Goal: Task Accomplishment & Management: Manage account settings

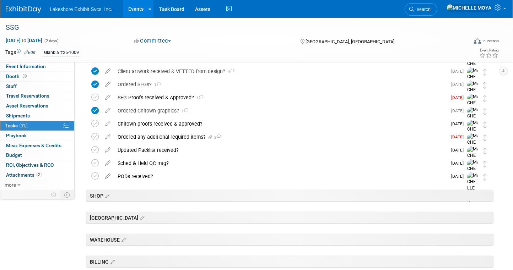
click at [137, 1] on link "Events" at bounding box center [136, 9] width 26 height 18
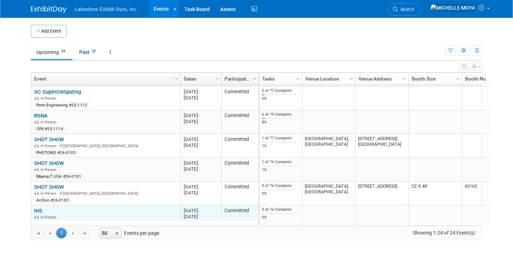
scroll to position [438, 0]
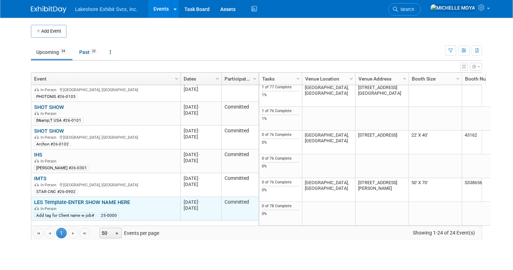
click at [96, 199] on link "LES Template-ENTER SHOW NAME HERE" at bounding box center [82, 202] width 96 height 6
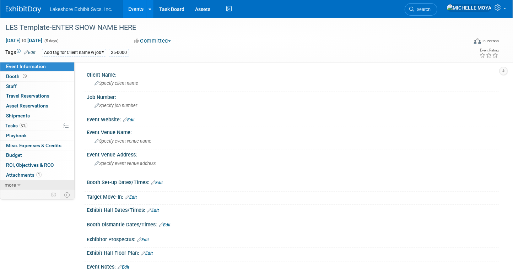
click at [7, 182] on span "more" at bounding box center [10, 185] width 11 height 6
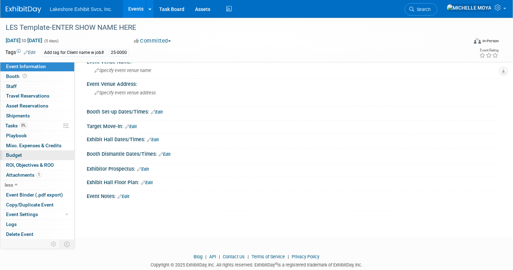
scroll to position [71, 0]
click at [55, 175] on link "1 Attachments 1" at bounding box center [37, 175] width 74 height 10
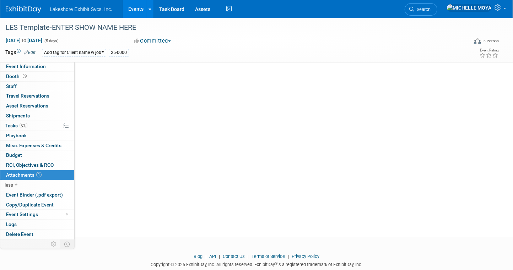
scroll to position [0, 0]
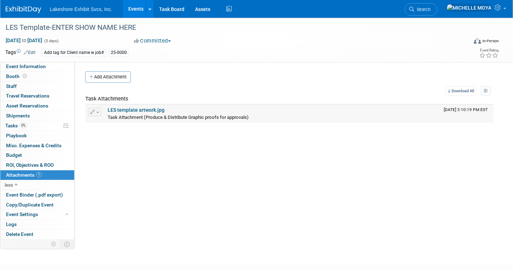
click at [130, 110] on link "LES template artwork.jpg" at bounding box center [136, 110] width 57 height 6
click at [97, 112] on span "button" at bounding box center [97, 112] width 3 height 1
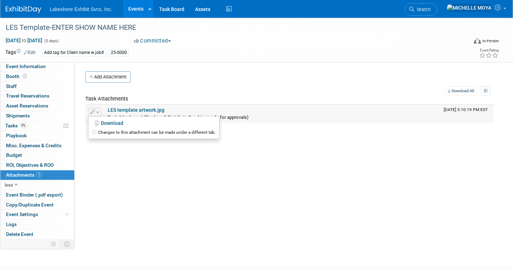
click at [93, 111] on icon "button" at bounding box center [92, 112] width 5 height 5
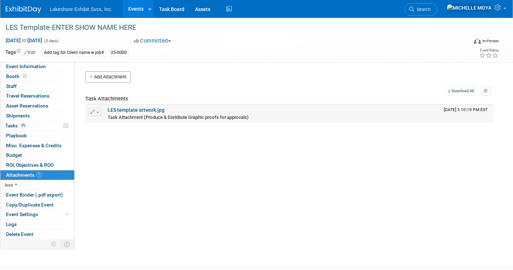
click at [130, 112] on link "LES template artwork.jpg" at bounding box center [136, 110] width 57 height 6
click at [44, 125] on link "0% Tasks 0%" at bounding box center [37, 126] width 74 height 10
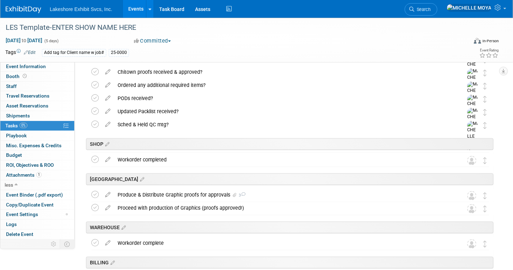
scroll to position [1168, 0]
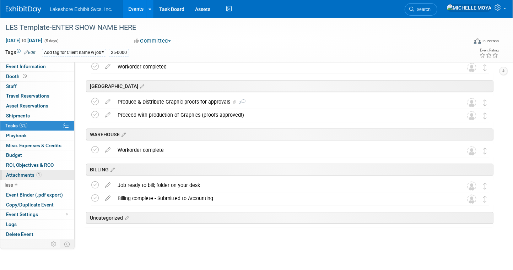
click at [42, 175] on link "1 Attachments 1" at bounding box center [37, 175] width 74 height 10
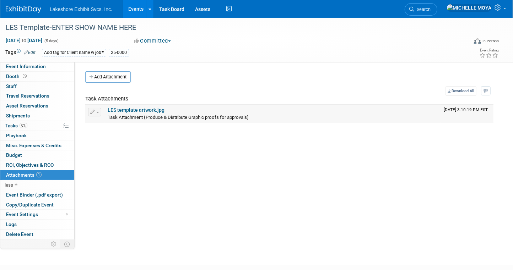
drag, startPoint x: 190, startPoint y: 108, endPoint x: 93, endPoint y: 112, distance: 97.7
click at [93, 112] on icon "button" at bounding box center [92, 112] width 5 height 5
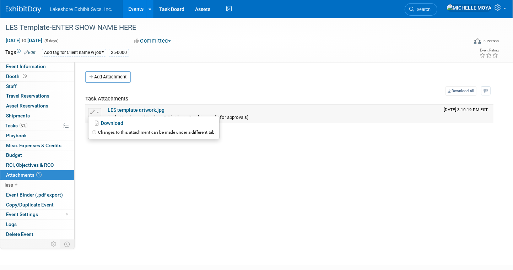
click at [94, 131] on icon at bounding box center [95, 132] width 6 height 4
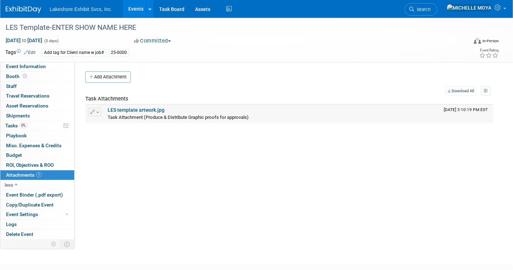
click at [94, 114] on button "button" at bounding box center [94, 112] width 13 height 9
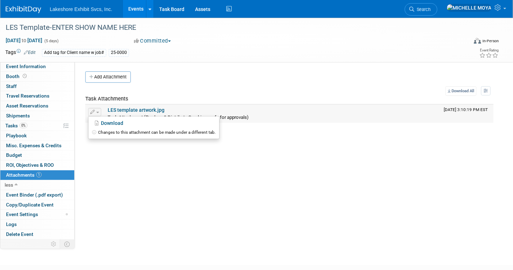
click at [93, 132] on icon at bounding box center [95, 132] width 6 height 4
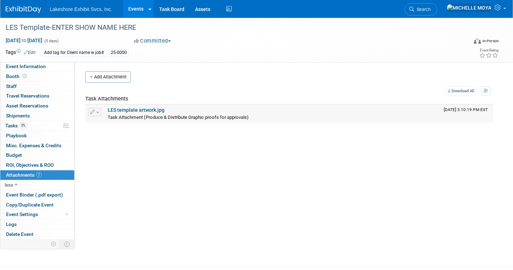
click at [97, 112] on span "button" at bounding box center [97, 112] width 3 height 1
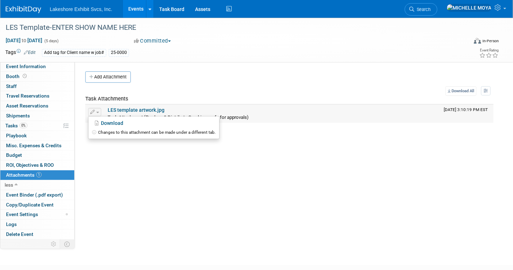
click at [93, 132] on icon at bounding box center [95, 132] width 6 height 4
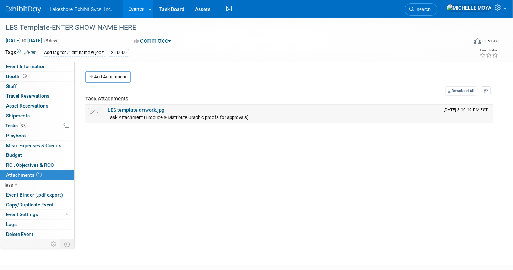
click at [94, 111] on icon "button" at bounding box center [92, 112] width 5 height 5
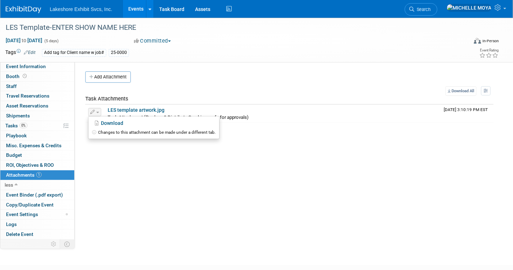
click at [122, 181] on div "Client Name: Specify client name Job Number: Specify job number Event Website: …" at bounding box center [287, 150] width 424 height 176
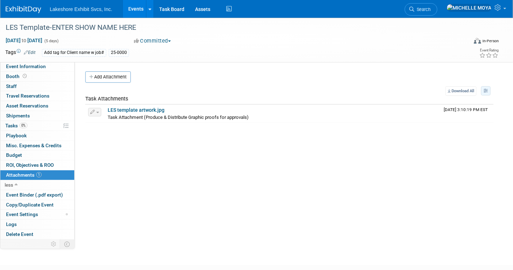
click at [483, 94] on button "button" at bounding box center [486, 90] width 10 height 9
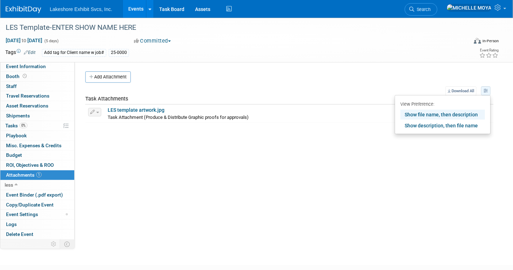
click at [483, 94] on button "button" at bounding box center [486, 90] width 10 height 9
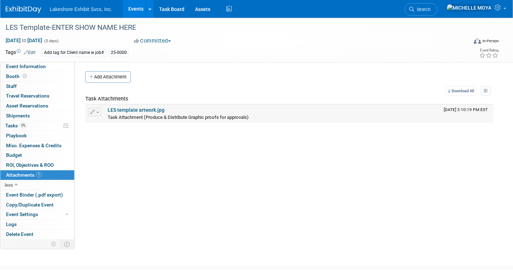
click at [129, 109] on link "LES template artwork.jpg" at bounding box center [136, 110] width 57 height 6
click at [41, 126] on link "0% Tasks 0%" at bounding box center [37, 126] width 74 height 10
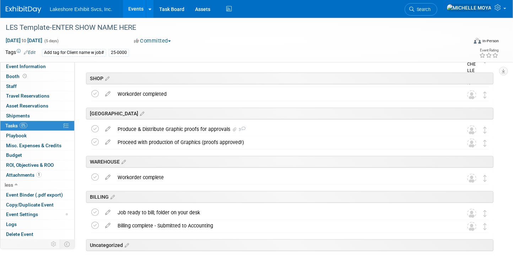
scroll to position [1168, 0]
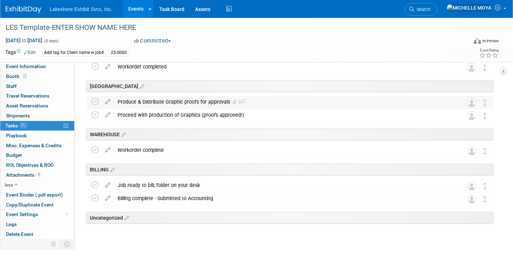
click at [158, 102] on div "Produce & Distribute Graphic proofs for approvals 3" at bounding box center [283, 102] width 339 height 12
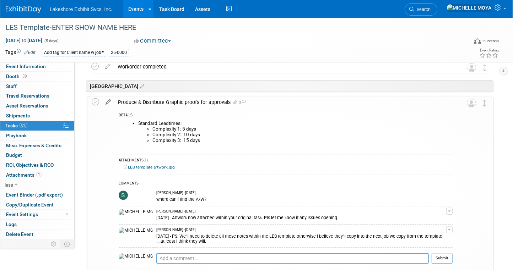
click at [107, 102] on icon at bounding box center [108, 100] width 12 height 9
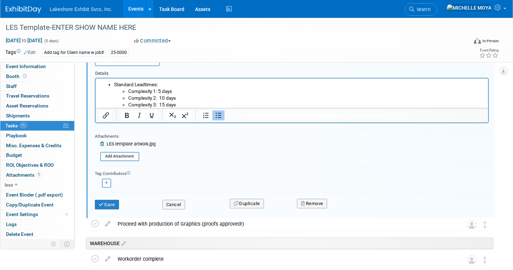
scroll to position [1302, 0]
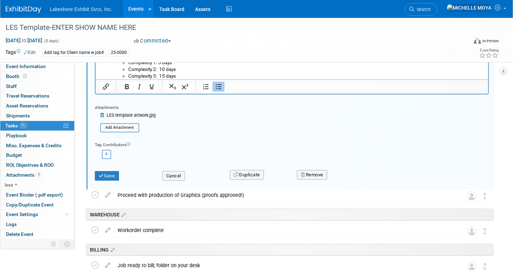
click at [102, 113] on icon at bounding box center [102, 115] width 5 height 4
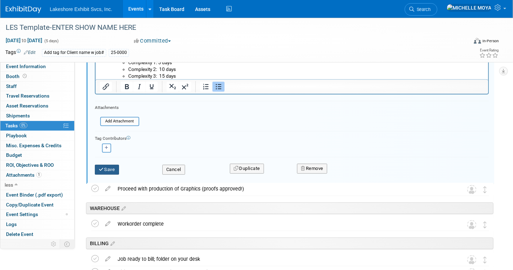
click at [111, 166] on button "Save" at bounding box center [107, 170] width 24 height 10
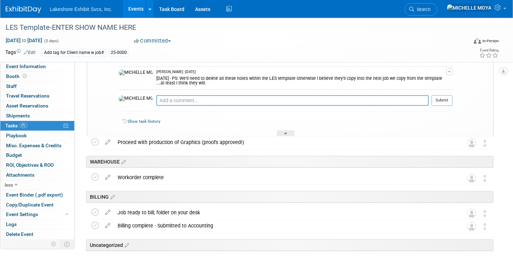
click at [61, 126] on link "0% Tasks 0%" at bounding box center [37, 126] width 74 height 10
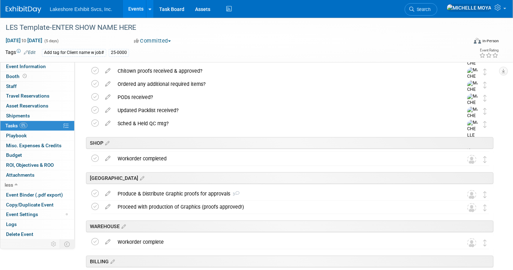
scroll to position [1168, 0]
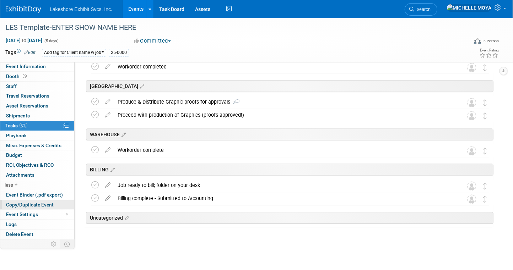
click at [50, 203] on span "Copy/Duplicate Event" at bounding box center [30, 205] width 48 height 6
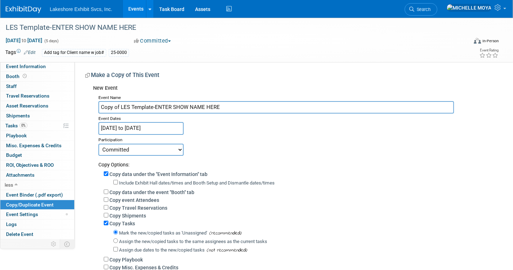
drag, startPoint x: 226, startPoint y: 108, endPoint x: 88, endPoint y: 108, distance: 137.4
click at [89, 110] on div "New Event Event Name Copy of LES Template-ENTER SHOW NAME HERE Event Dates Dec …" at bounding box center [289, 194] width 408 height 224
type input "S"
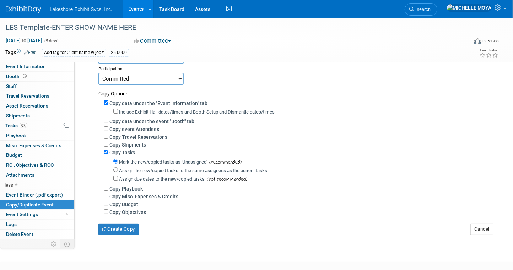
type input "ASHP MY"
click at [108, 102] on input "Copy data under the "Event Information" tab" at bounding box center [106, 102] width 5 height 5
checkbox input "false"
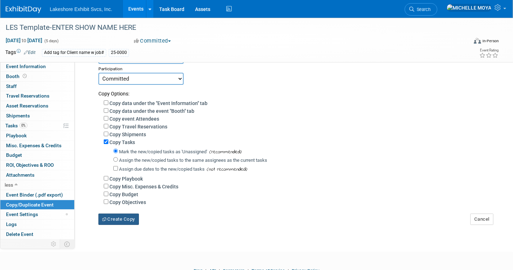
click at [126, 216] on button "Create Copy" at bounding box center [118, 219] width 40 height 11
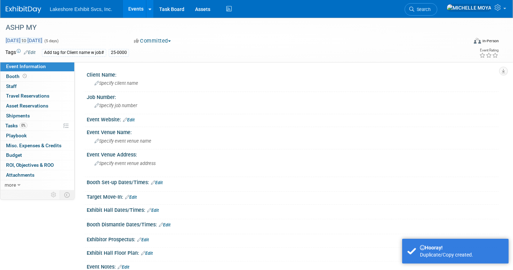
click at [43, 40] on span "[DATE] to [DATE]" at bounding box center [23, 40] width 37 height 6
select select "11"
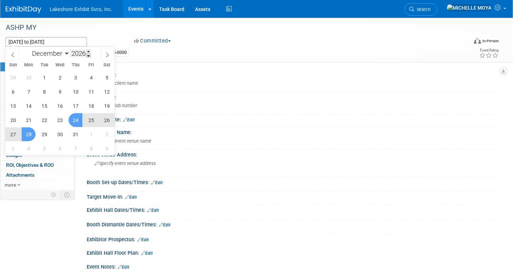
click at [89, 56] on span at bounding box center [88, 56] width 5 height 4
type input "2025"
click at [30, 92] on span "8" at bounding box center [29, 92] width 14 height 14
type input "[DATE]"
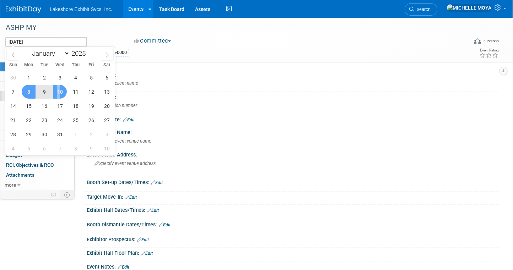
click at [59, 92] on span "10" at bounding box center [60, 92] width 14 height 14
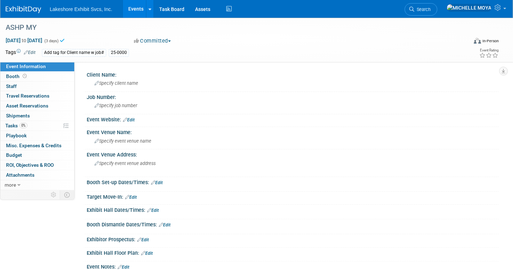
click at [34, 52] on link "Edit" at bounding box center [30, 52] width 12 height 5
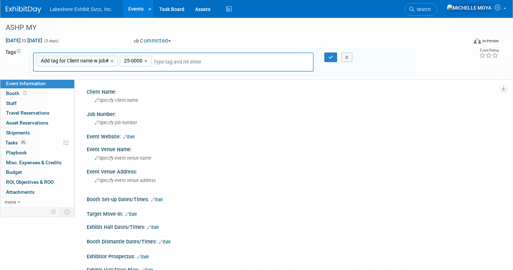
click at [147, 60] on link "×" at bounding box center [146, 61] width 5 height 8
type input "Add tag for Client name w job#"
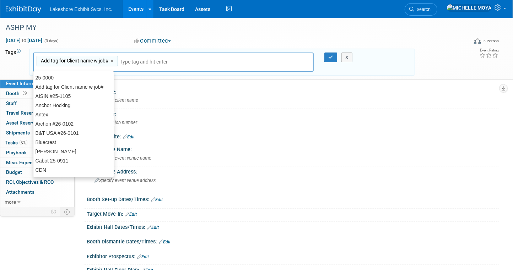
click at [115, 60] on div "Add tag for Client name w job# ×" at bounding box center [77, 61] width 81 height 11
type input "Add tag for Client name w job#"
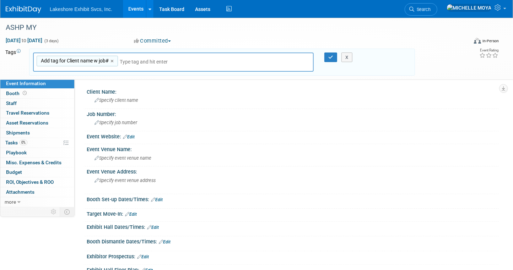
click at [113, 60] on link "×" at bounding box center [112, 61] width 5 height 8
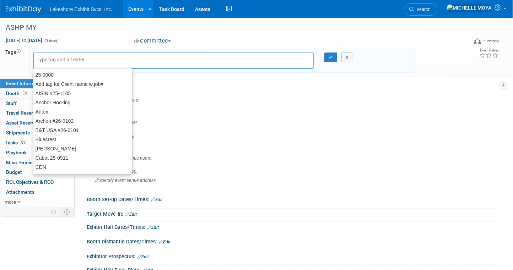
click at [111, 62] on input "text" at bounding box center [86, 59] width 99 height 7
type input "2"
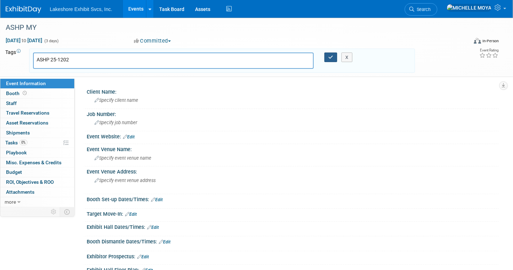
type input "ASHP 25-1202"
click at [331, 57] on icon "button" at bounding box center [330, 57] width 5 height 5
type input "ASHP 25-1202"
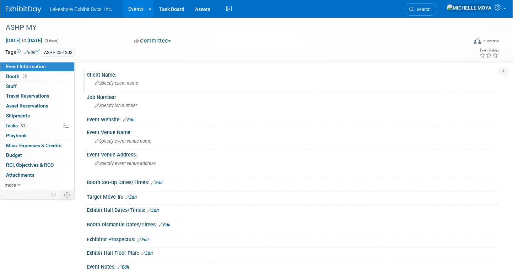
click at [115, 84] on span "Specify client name" at bounding box center [116, 83] width 44 height 5
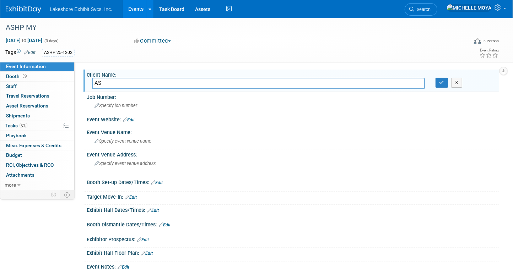
type input "A"
click at [34, 52] on link "Edit" at bounding box center [30, 52] width 12 height 5
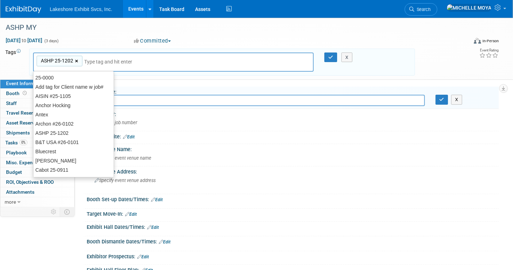
click at [75, 61] on link "×" at bounding box center [77, 61] width 5 height 8
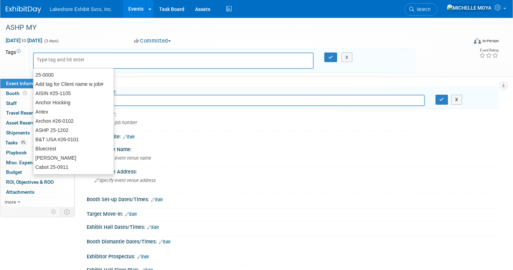
drag, startPoint x: 75, startPoint y: 61, endPoint x: 79, endPoint y: 62, distance: 4.0
click at [78, 62] on input "text" at bounding box center [86, 59] width 99 height 7
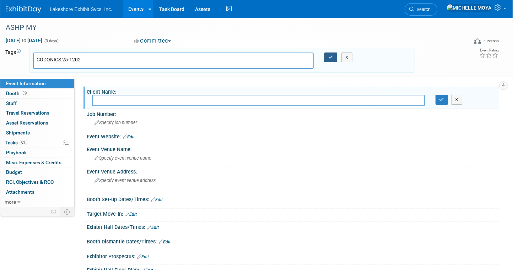
type input "CODONICS 25-1202"
click at [329, 55] on icon "button" at bounding box center [330, 57] width 5 height 5
type input "CODONICS 25-1202"
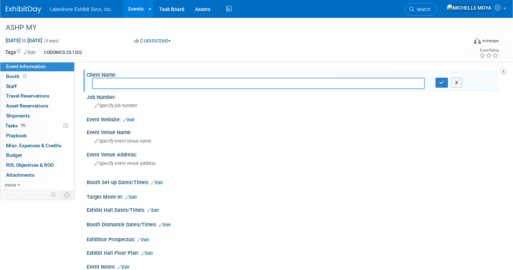
click at [176, 86] on input "text" at bounding box center [258, 83] width 333 height 11
type input "CRISTY BERG @ CODONICS"
drag, startPoint x: 443, startPoint y: 84, endPoint x: 436, endPoint y: 80, distance: 8.7
click at [442, 84] on icon "button" at bounding box center [441, 82] width 5 height 5
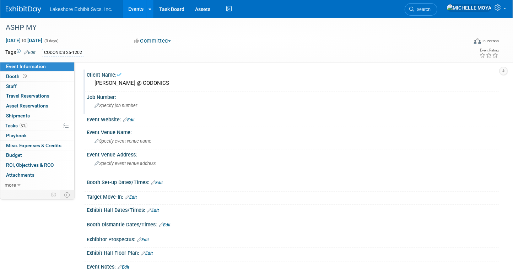
click at [128, 104] on span "Specify job number" at bounding box center [115, 105] width 43 height 5
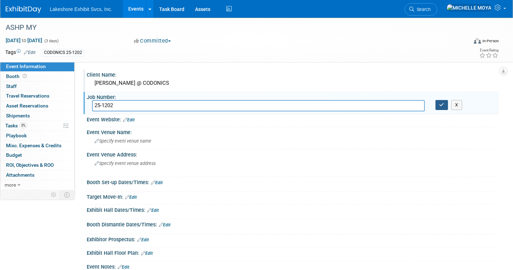
type input "25-1202"
click at [440, 103] on icon "button" at bounding box center [441, 105] width 5 height 5
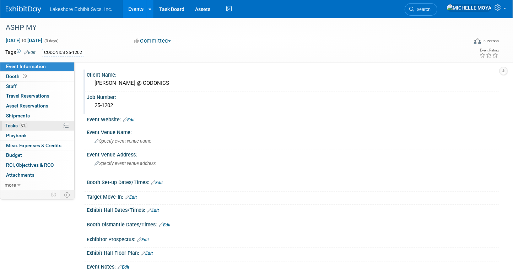
click at [32, 125] on link "0% Tasks 0%" at bounding box center [37, 126] width 74 height 10
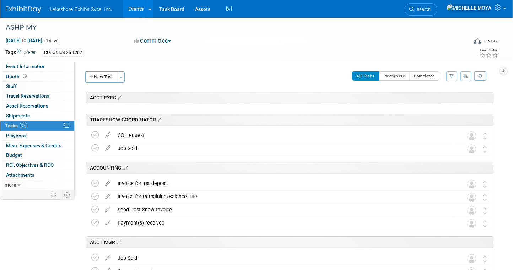
click at [454, 76] on button "button" at bounding box center [451, 76] width 11 height 10
click at [437, 101] on select "-- Select Assignee -- All unassigned tasks Assigned to me Amanda Koss Dave Desa…" at bounding box center [422, 99] width 59 height 10
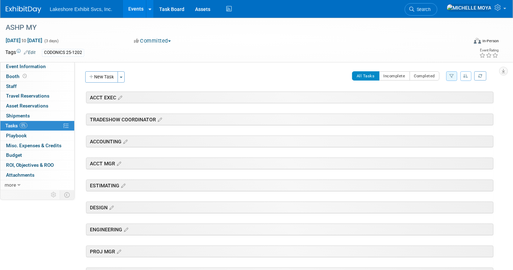
click at [453, 75] on icon "button" at bounding box center [451, 76] width 5 height 4
click at [435, 99] on select "-- Select Assignee -- All unassigned tasks Assigned to me Amanda Koss Dave Desa…" at bounding box center [422, 99] width 59 height 10
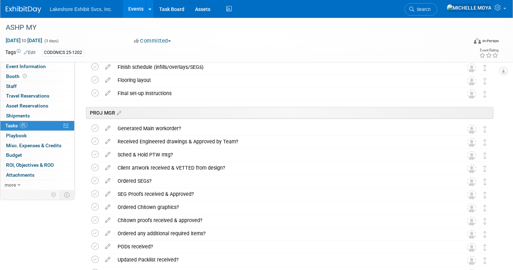
scroll to position [923, 0]
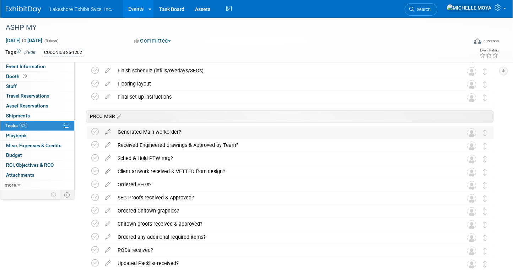
click at [107, 131] on icon at bounding box center [108, 130] width 12 height 9
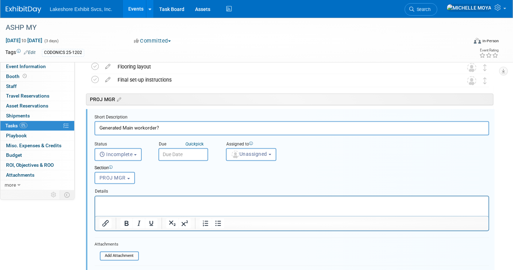
scroll to position [945, 0]
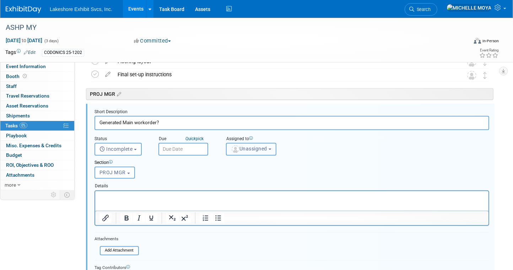
click at [270, 149] on button "Unassigned" at bounding box center [251, 149] width 50 height 13
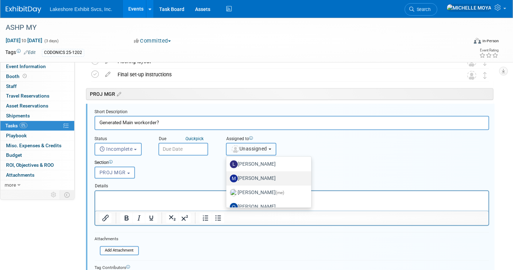
scroll to position [124, 0]
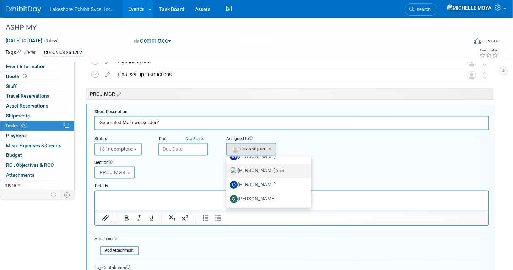
click at [269, 167] on label "MICHELLE MOYA (me)" at bounding box center [267, 170] width 74 height 11
click at [227, 168] on input "MICHELLE MOYA (me)" at bounding box center [225, 170] width 5 height 5
select select "06370d63-ce01-410c-be22-fd43021185b5"
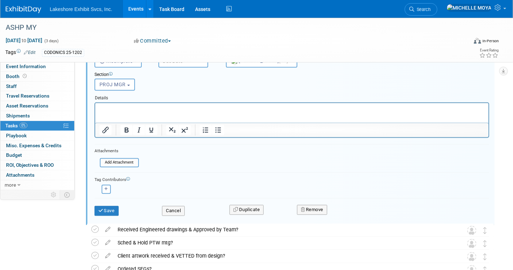
scroll to position [1052, 0]
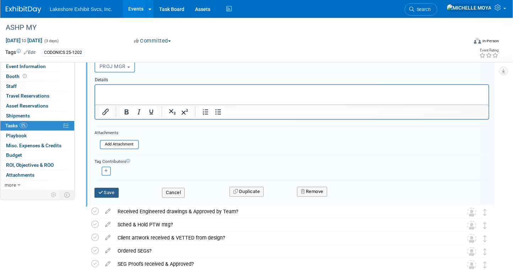
click at [111, 192] on button "Save" at bounding box center [106, 193] width 24 height 10
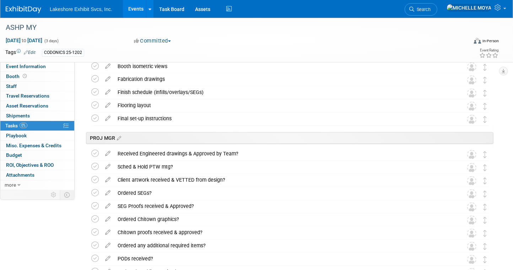
scroll to position [945, 0]
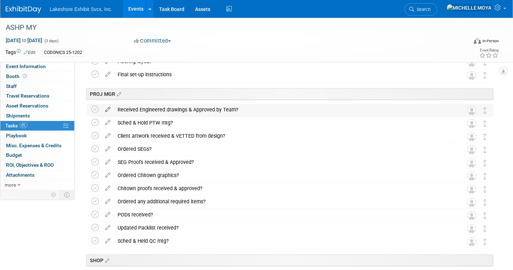
click at [108, 111] on icon at bounding box center [108, 108] width 12 height 9
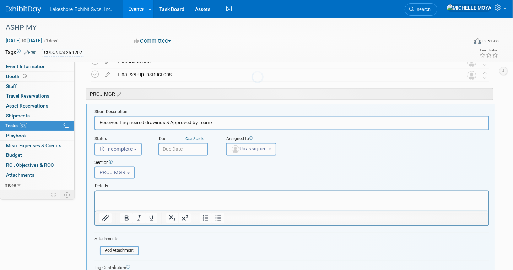
scroll to position [0, 0]
click at [242, 146] on span "Unassigned" at bounding box center [249, 149] width 36 height 6
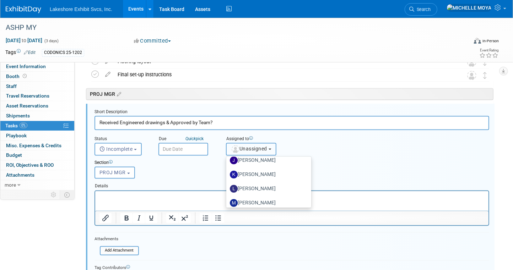
scroll to position [124, 0]
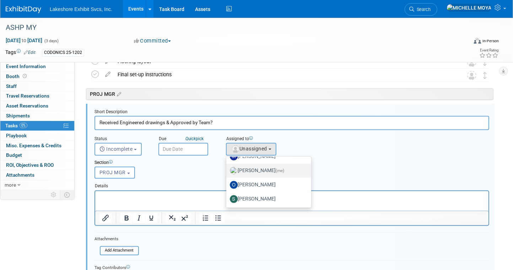
click at [278, 169] on label "MICHELLE MOYA (me)" at bounding box center [267, 170] width 74 height 11
click at [227, 169] on input "MICHELLE MOYA (me)" at bounding box center [225, 170] width 5 height 5
select select "06370d63-ce01-410c-be22-fd43021185b5"
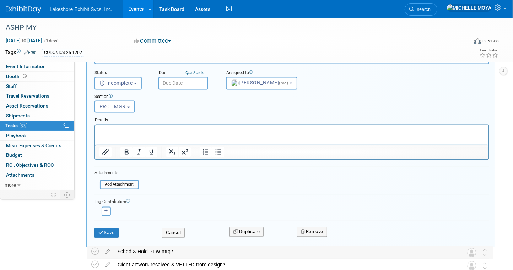
scroll to position [1052, 0]
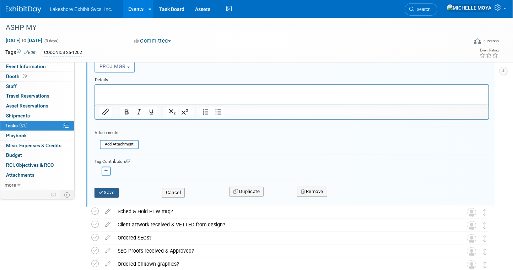
click at [112, 195] on button "Save" at bounding box center [106, 193] width 24 height 10
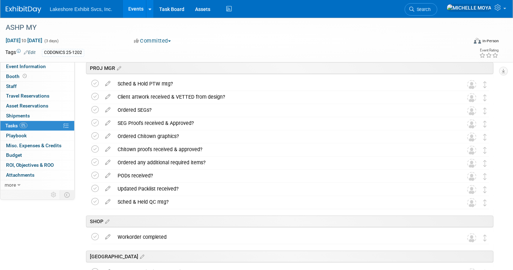
scroll to position [945, 0]
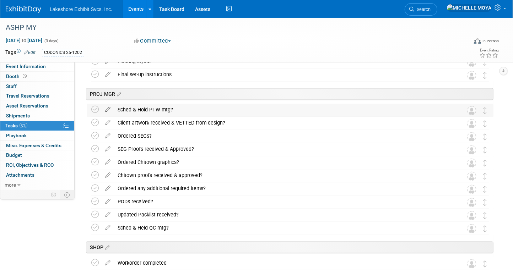
click at [107, 110] on icon at bounding box center [108, 108] width 12 height 9
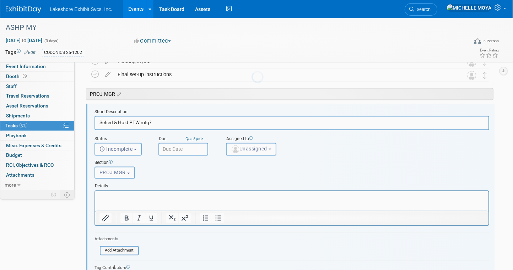
scroll to position [0, 0]
click at [253, 144] on button "Unassigned" at bounding box center [251, 149] width 50 height 13
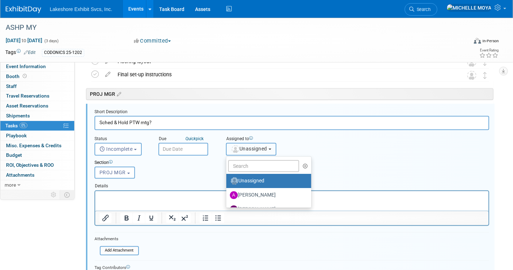
scroll to position [124, 0]
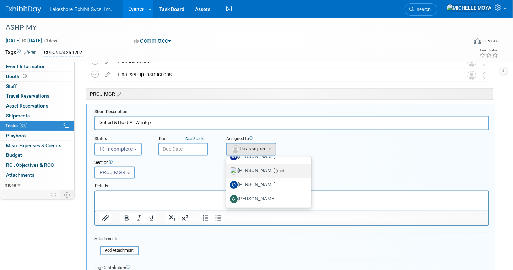
drag, startPoint x: 271, startPoint y: 172, endPoint x: 261, endPoint y: 171, distance: 10.4
click at [271, 172] on label "MICHELLE MOYA (me)" at bounding box center [267, 170] width 74 height 11
click at [227, 172] on input "MICHELLE MOYA (me)" at bounding box center [225, 170] width 5 height 5
select select "06370d63-ce01-410c-be22-fd43021185b5"
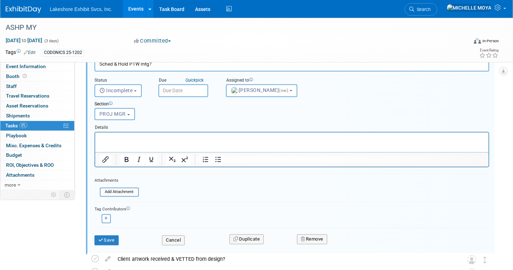
scroll to position [1016, 0]
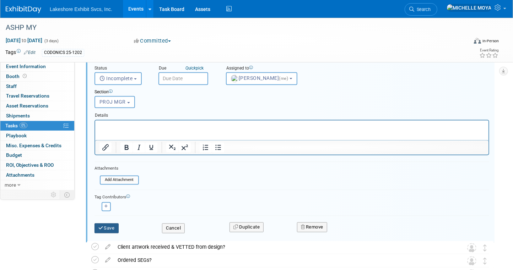
click at [107, 228] on button "Save" at bounding box center [106, 228] width 24 height 10
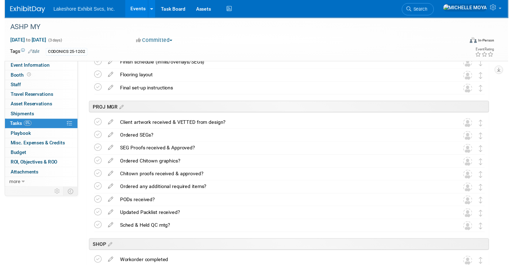
scroll to position [874, 0]
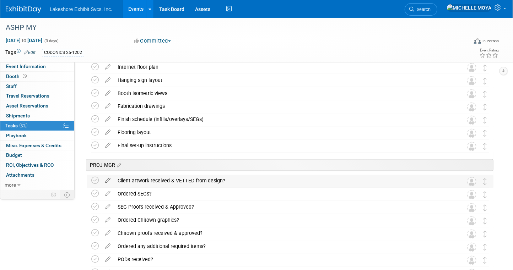
click at [108, 179] on icon at bounding box center [108, 179] width 12 height 9
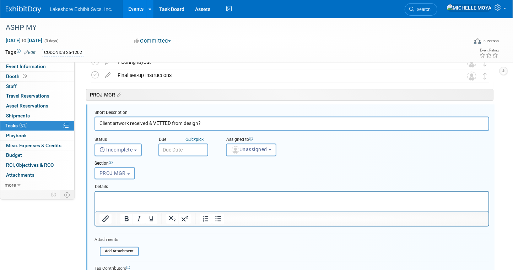
scroll to position [945, 0]
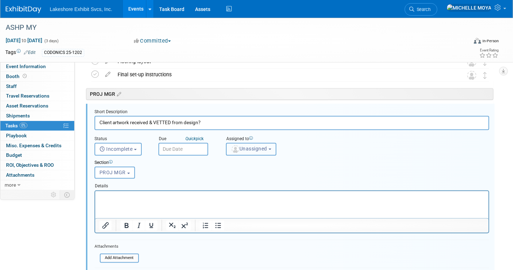
click at [250, 147] on span "Unassigned" at bounding box center [249, 149] width 36 height 6
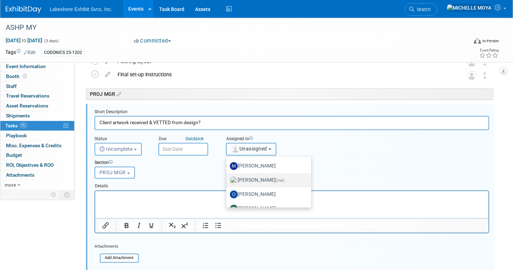
scroll to position [124, 0]
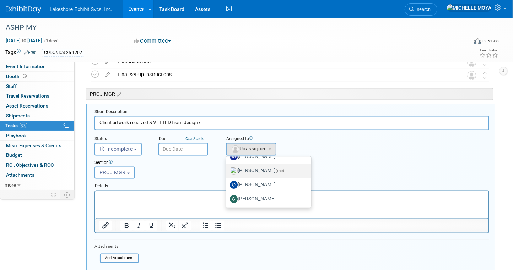
click at [269, 170] on label "MICHELLE MOYA (me)" at bounding box center [267, 170] width 74 height 11
click at [227, 170] on input "MICHELLE MOYA (me)" at bounding box center [225, 170] width 5 height 5
select select "06370d63-ce01-410c-be22-fd43021185b5"
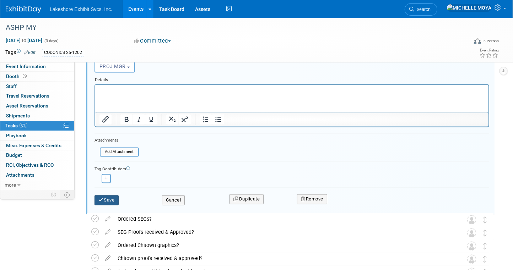
click at [112, 198] on button "Save" at bounding box center [106, 200] width 24 height 10
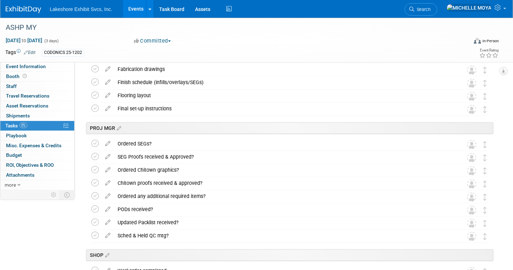
scroll to position [910, 0]
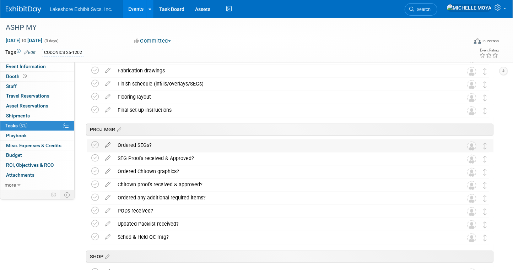
click at [110, 144] on icon at bounding box center [108, 144] width 12 height 9
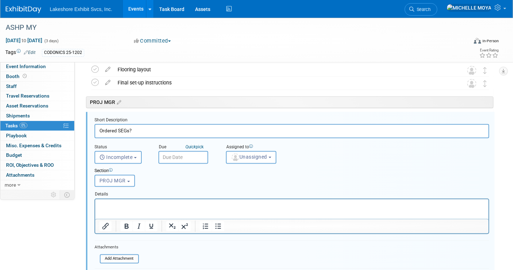
scroll to position [945, 0]
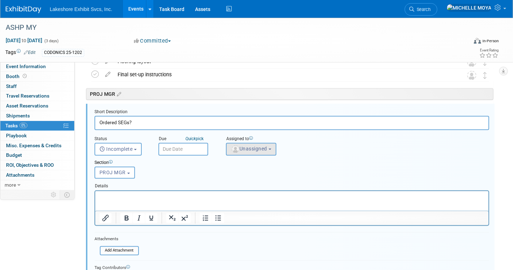
click at [255, 153] on form "Short Description Ordered SEGs? Status <i class="far fa-clock" style="padding: …" at bounding box center [291, 210] width 405 height 202
click at [255, 149] on span "Unassigned" at bounding box center [249, 149] width 36 height 6
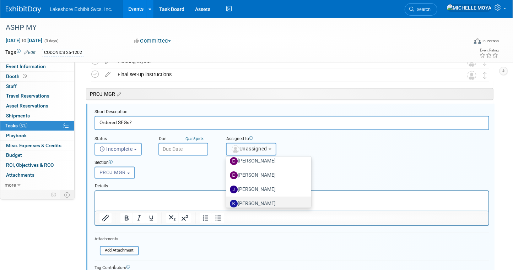
scroll to position [124, 0]
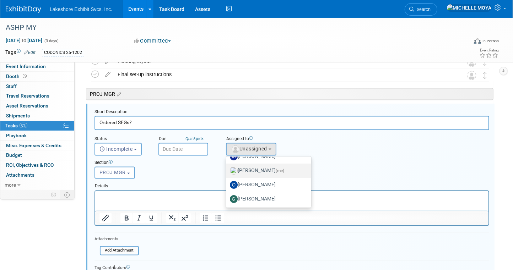
click at [256, 173] on label "MICHELLE MOYA (me)" at bounding box center [267, 170] width 74 height 11
click at [227, 172] on input "MICHELLE MOYA (me)" at bounding box center [225, 170] width 5 height 5
select select "06370d63-ce01-410c-be22-fd43021185b5"
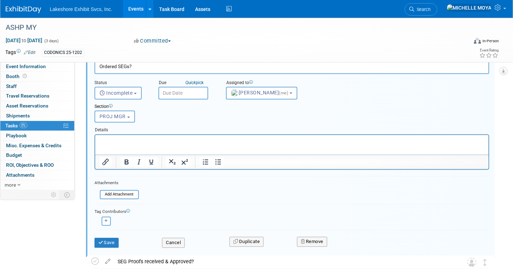
scroll to position [1016, 0]
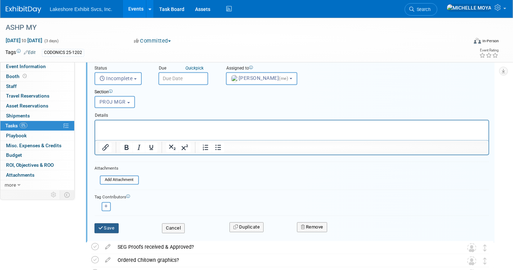
click at [110, 229] on button "Save" at bounding box center [106, 228] width 24 height 10
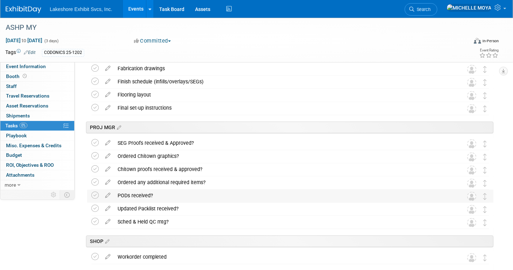
scroll to position [910, 0]
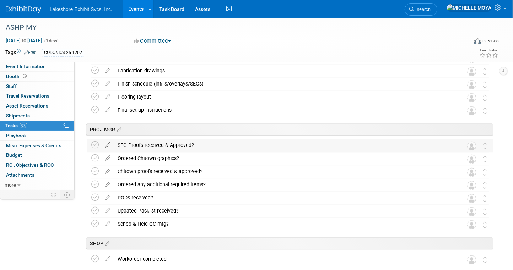
click at [111, 143] on icon at bounding box center [108, 144] width 12 height 9
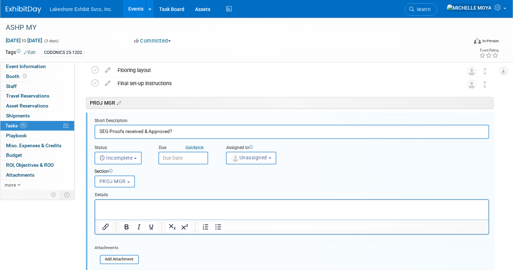
scroll to position [945, 0]
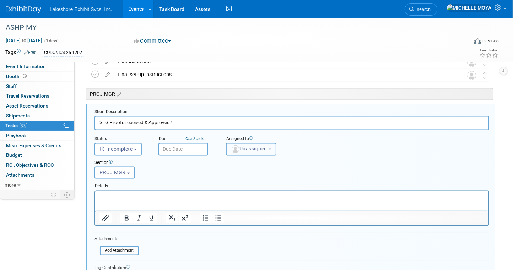
click at [258, 143] on button "Unassigned" at bounding box center [251, 149] width 50 height 13
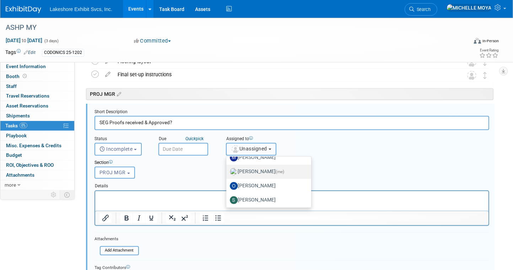
scroll to position [0, 0]
click at [263, 174] on label "MICHELLE MOYA (me)" at bounding box center [267, 170] width 74 height 11
click at [227, 172] on input "MICHELLE MOYA (me)" at bounding box center [225, 170] width 5 height 5
select select "06370d63-ce01-410c-be22-fd43021185b5"
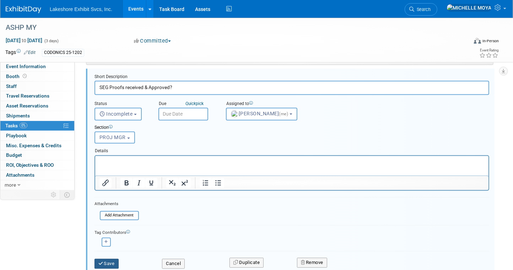
click at [107, 263] on button "Save" at bounding box center [106, 264] width 24 height 10
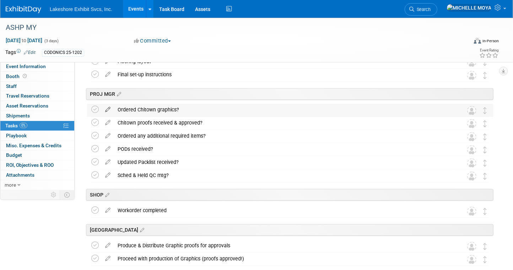
click at [109, 112] on icon at bounding box center [108, 108] width 12 height 9
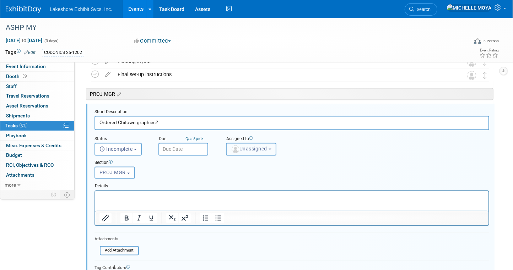
click at [266, 146] on span "Unassigned" at bounding box center [249, 149] width 36 height 6
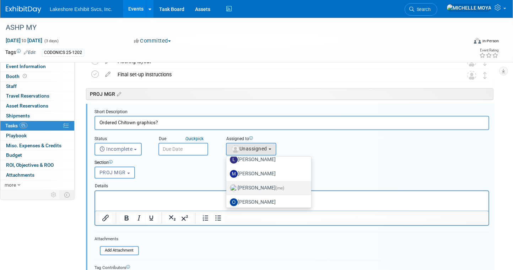
click at [263, 187] on label "MICHELLE MOYA (me)" at bounding box center [267, 188] width 74 height 11
click at [227, 187] on input "MICHELLE MOYA (me)" at bounding box center [225, 187] width 5 height 5
select select "06370d63-ce01-410c-be22-fd43021185b5"
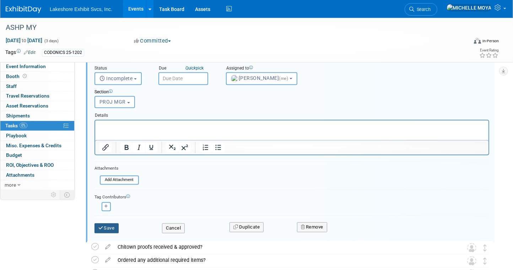
click at [110, 227] on button "Save" at bounding box center [106, 228] width 24 height 10
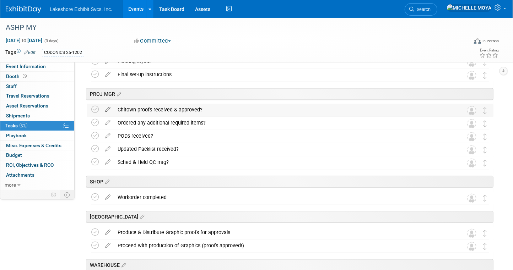
click at [107, 104] on icon at bounding box center [108, 108] width 12 height 9
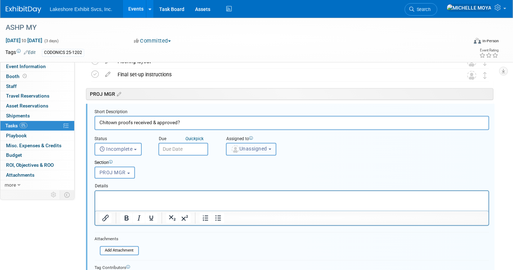
click at [247, 151] on button "Unassigned" at bounding box center [251, 149] width 50 height 13
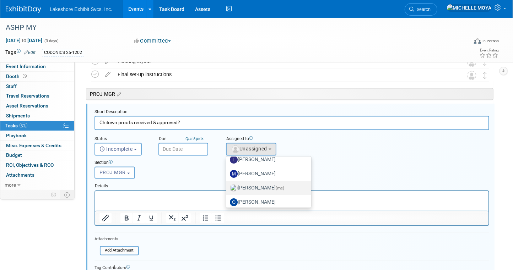
click at [258, 186] on label "MICHELLE MOYA (me)" at bounding box center [267, 188] width 74 height 11
click at [227, 186] on input "MICHELLE MOYA (me)" at bounding box center [225, 187] width 5 height 5
select select "06370d63-ce01-410c-be22-fd43021185b5"
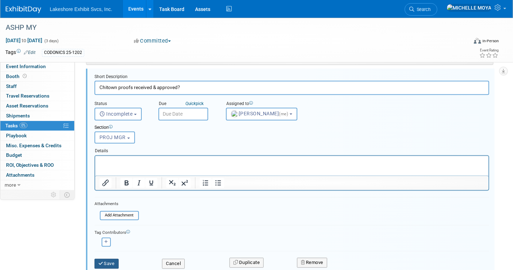
drag, startPoint x: 105, startPoint y: 260, endPoint x: 143, endPoint y: 218, distance: 56.3
click at [106, 259] on button "Save" at bounding box center [106, 264] width 24 height 10
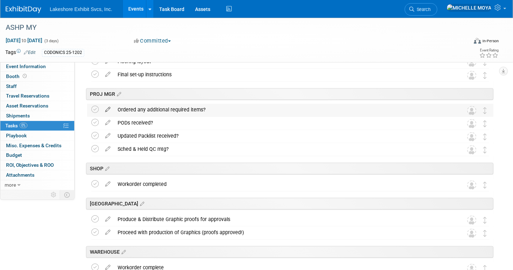
click at [108, 108] on icon at bounding box center [108, 108] width 12 height 9
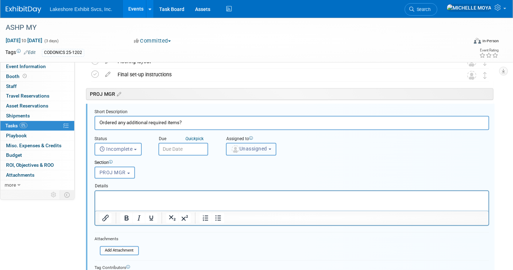
click at [240, 149] on span "Unassigned" at bounding box center [249, 149] width 36 height 6
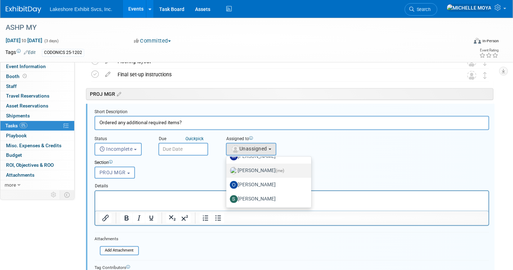
drag, startPoint x: 272, startPoint y: 170, endPoint x: 268, endPoint y: 169, distance: 4.2
click at [271, 170] on label "MICHELLE MOYA (me)" at bounding box center [267, 170] width 74 height 11
click at [227, 170] on input "MICHELLE MOYA (me)" at bounding box center [225, 170] width 5 height 5
select select "06370d63-ce01-410c-be22-fd43021185b5"
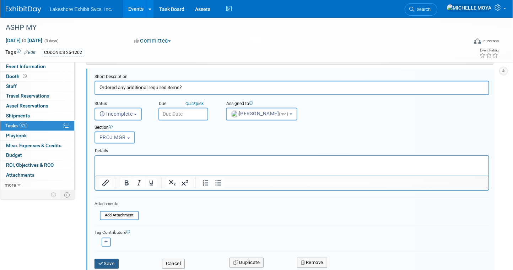
click at [114, 261] on button "Save" at bounding box center [106, 264] width 24 height 10
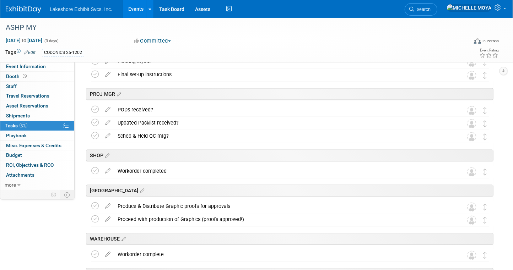
click at [108, 109] on icon at bounding box center [108, 108] width 12 height 9
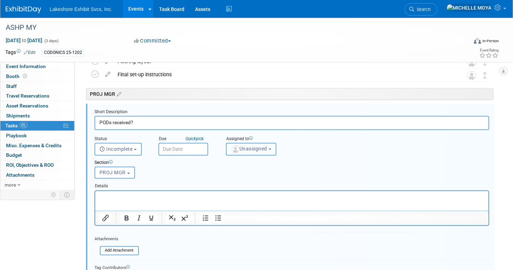
click at [255, 148] on span "Unassigned" at bounding box center [249, 149] width 36 height 6
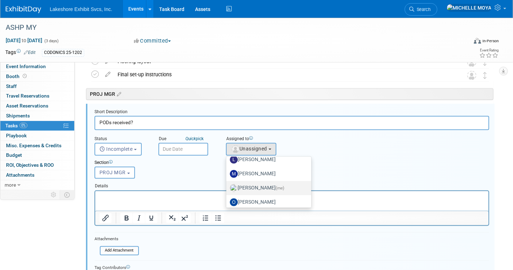
click at [269, 187] on label "MICHELLE MOYA (me)" at bounding box center [267, 188] width 74 height 11
click at [227, 187] on input "MICHELLE MOYA (me)" at bounding box center [225, 187] width 5 height 5
select select "06370d63-ce01-410c-be22-fd43021185b5"
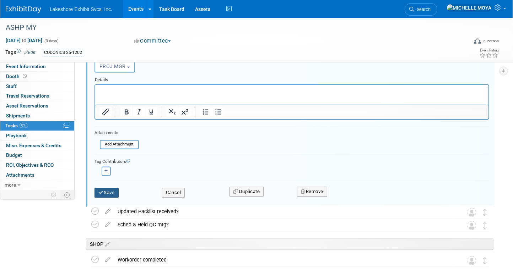
click at [104, 192] on button "Save" at bounding box center [106, 193] width 24 height 10
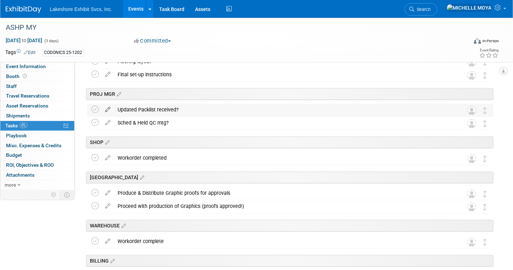
click at [107, 108] on icon at bounding box center [108, 108] width 12 height 9
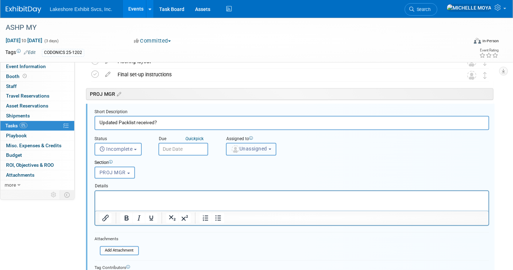
click at [254, 147] on span "Unassigned" at bounding box center [249, 149] width 36 height 6
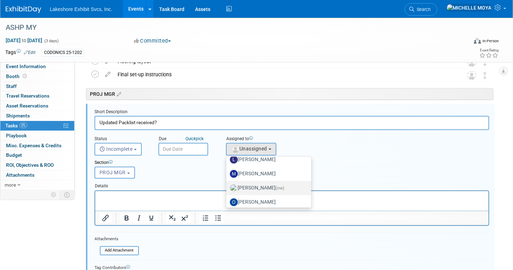
click at [274, 186] on label "MICHELLE MOYA (me)" at bounding box center [267, 188] width 74 height 11
click at [227, 186] on input "MICHELLE MOYA (me)" at bounding box center [225, 187] width 5 height 5
select select "06370d63-ce01-410c-be22-fd43021185b5"
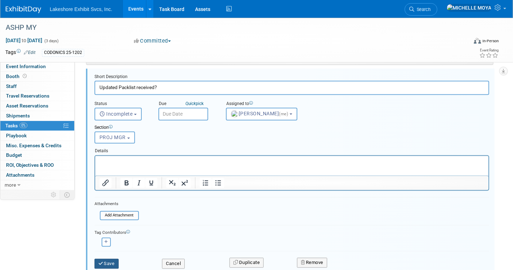
click at [110, 259] on button "Save" at bounding box center [106, 264] width 24 height 10
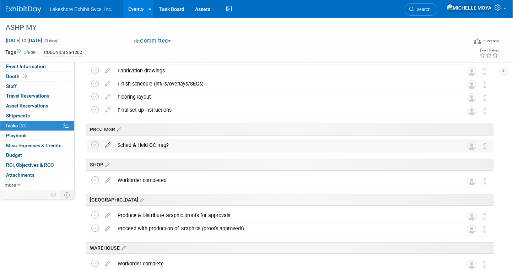
click at [110, 140] on icon at bounding box center [108, 144] width 12 height 9
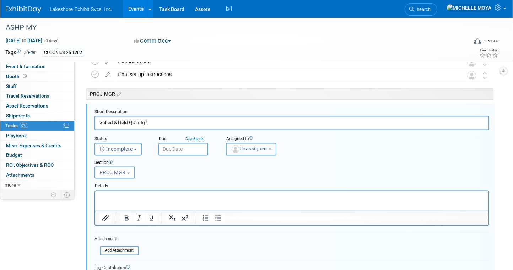
click at [263, 151] on span "Unassigned" at bounding box center [249, 149] width 36 height 6
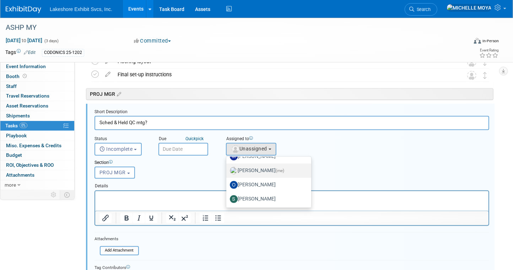
click at [269, 170] on label "MICHELLE MOYA (me)" at bounding box center [267, 170] width 74 height 11
click at [227, 170] on input "MICHELLE MOYA (me)" at bounding box center [225, 170] width 5 height 5
select select "06370d63-ce01-410c-be22-fd43021185b5"
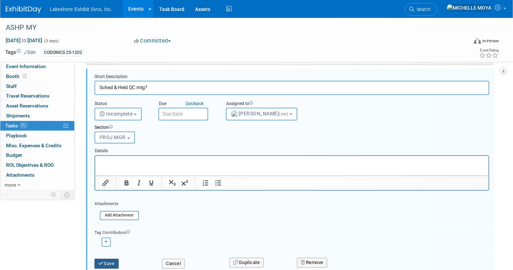
click at [114, 263] on button "Save" at bounding box center [106, 264] width 24 height 10
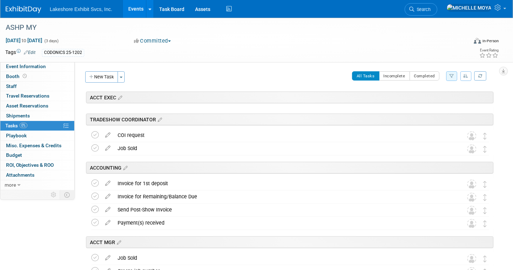
click at [454, 76] on button "button" at bounding box center [451, 76] width 11 height 10
drag, startPoint x: 444, startPoint y: 98, endPoint x: 436, endPoint y: 103, distance: 9.6
click at [444, 98] on select "-- Select Assignee -- All unassigned tasks Assigned to me Amanda Koss Dave Desa…" at bounding box center [422, 99] width 59 height 10
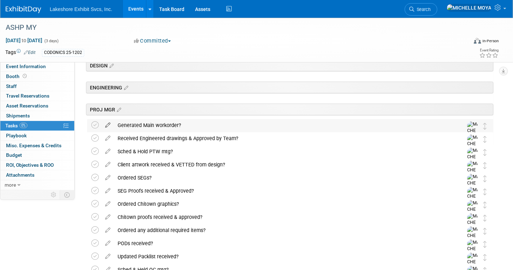
click at [110, 124] on icon at bounding box center [108, 123] width 12 height 9
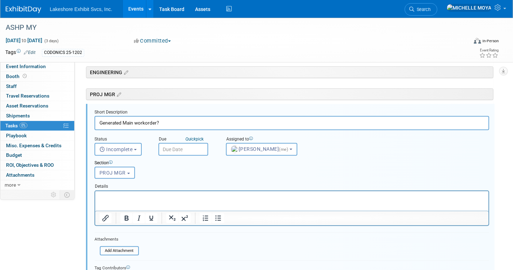
click at [188, 193] on html at bounding box center [291, 196] width 393 height 10
click at [188, 194] on p "Rich Text Area. Press ALT-0 for help." at bounding box center [291, 197] width 385 height 7
click at [222, 214] on button "Bullet list" at bounding box center [218, 218] width 12 height 10
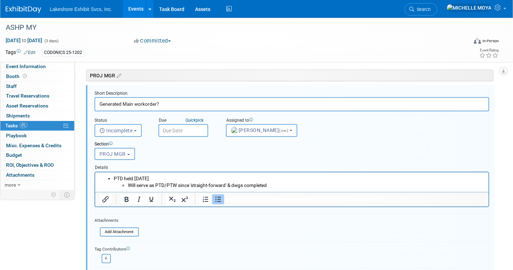
scroll to position [193, 0]
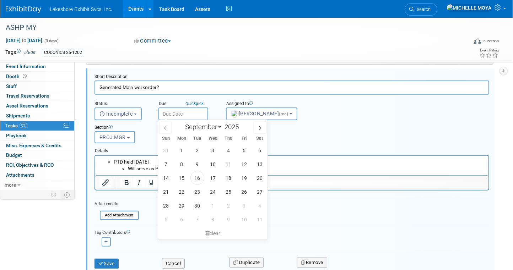
click at [195, 112] on input "text" at bounding box center [183, 114] width 50 height 13
click at [199, 191] on span "23" at bounding box center [197, 192] width 14 height 14
type input "Sep 23, 2025"
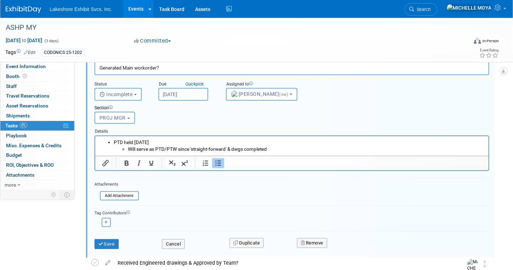
scroll to position [228, 0]
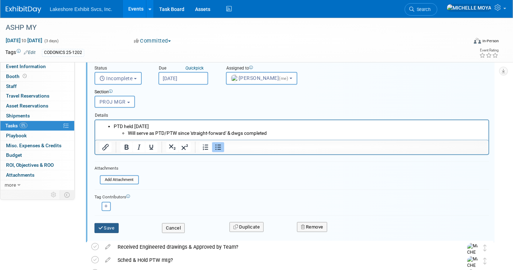
click at [118, 225] on button "Save" at bounding box center [106, 228] width 24 height 10
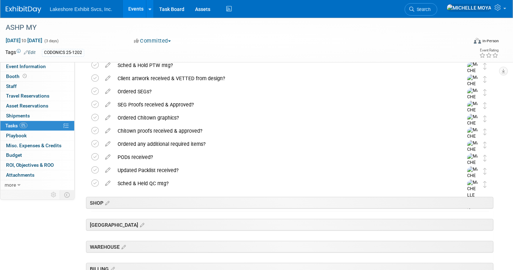
click at [138, 11] on link "Events" at bounding box center [136, 9] width 26 height 18
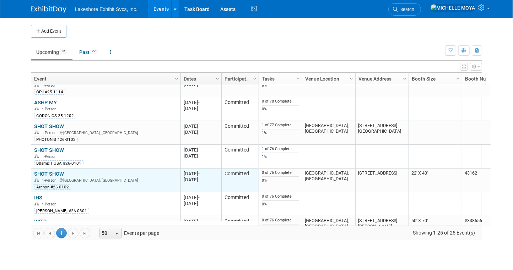
scroll to position [377, 0]
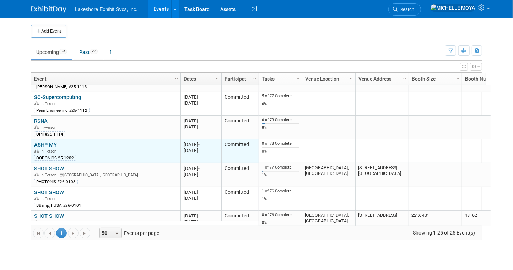
click at [47, 144] on link "ASHP MY" at bounding box center [45, 145] width 23 height 6
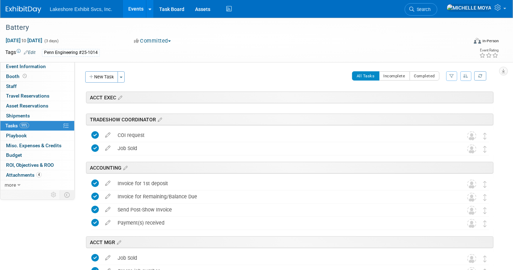
scroll to position [1168, 0]
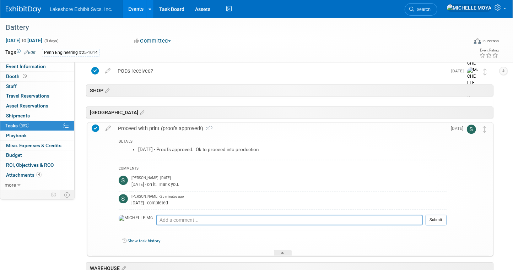
click at [132, 10] on link "Events" at bounding box center [136, 9] width 26 height 18
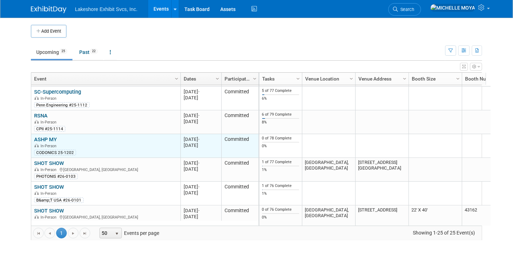
click at [49, 139] on link "ASHP MY" at bounding box center [45, 139] width 23 height 6
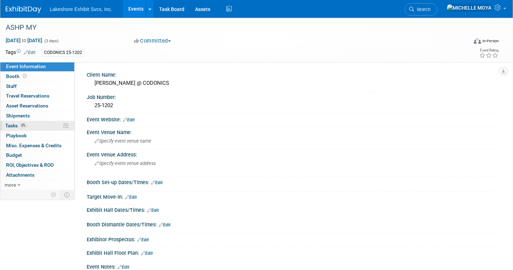
click at [40, 125] on link "0% Tasks 0%" at bounding box center [37, 126] width 74 height 10
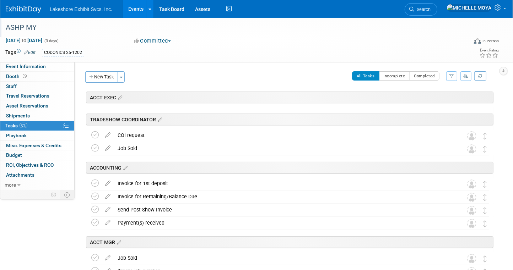
click at [29, 26] on div "ASHP MY" at bounding box center [229, 27] width 453 height 13
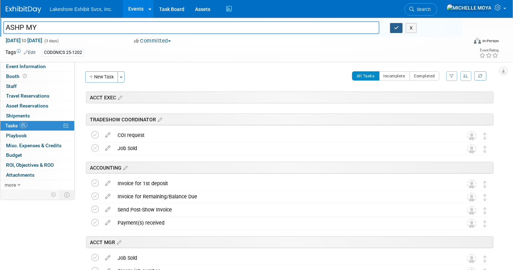
type input "ASHP MY"
click at [392, 28] on button "button" at bounding box center [396, 28] width 13 height 10
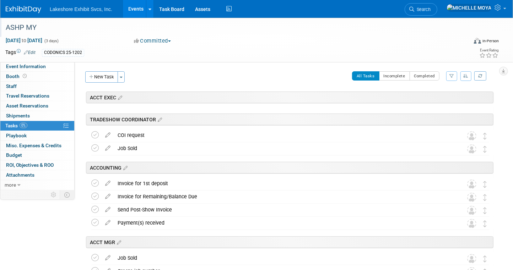
click at [133, 10] on link "Events" at bounding box center [136, 9] width 26 height 18
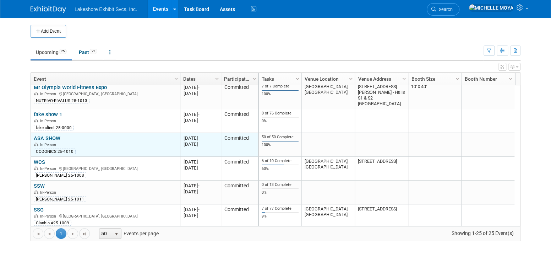
scroll to position [255, 0]
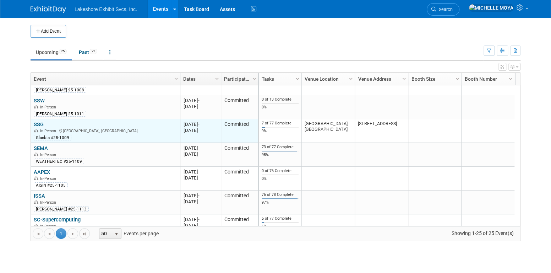
click at [39, 123] on link "SSG" at bounding box center [39, 124] width 10 height 6
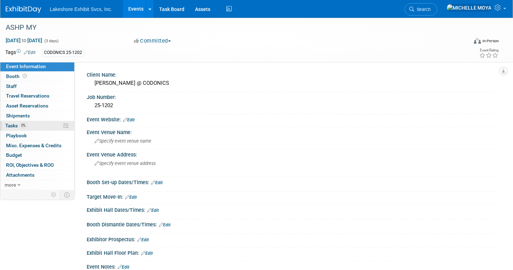
click at [45, 126] on link "0% Tasks 0%" at bounding box center [37, 126] width 74 height 10
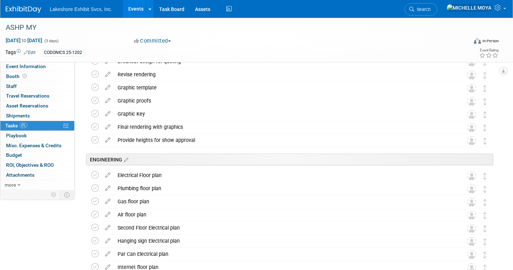
scroll to position [671, 0]
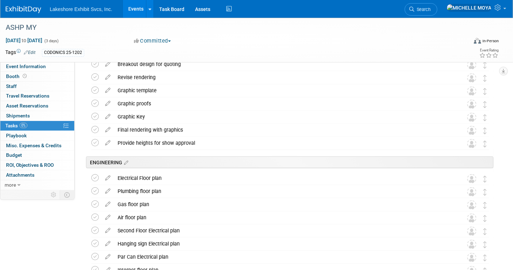
click at [129, 8] on link "Events" at bounding box center [136, 9] width 26 height 18
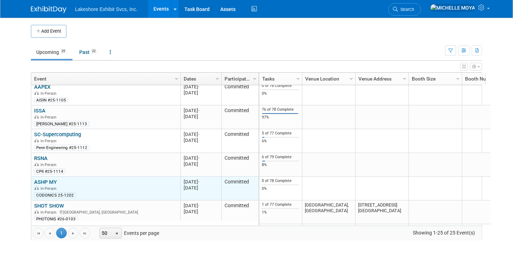
scroll to position [382, 0]
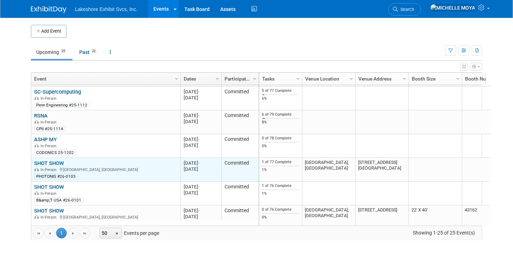
click at [58, 163] on link "SHOT SHOW" at bounding box center [49, 163] width 30 height 6
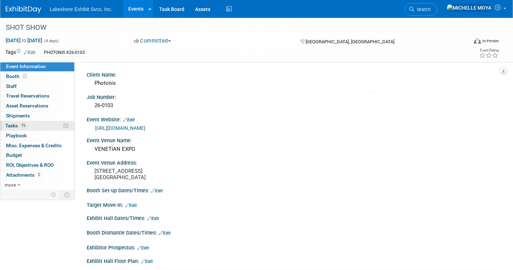
click at [48, 122] on link "1% Tasks 1%" at bounding box center [37, 126] width 74 height 10
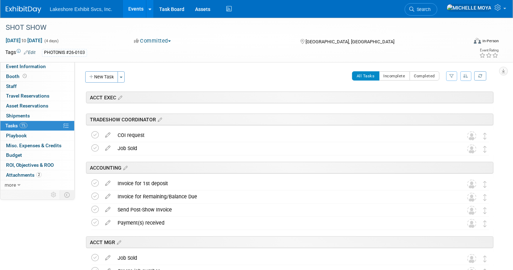
click at [452, 80] on button "button" at bounding box center [451, 76] width 11 height 10
click at [439, 99] on select "-- Select Assignee -- All unassigned tasks Assigned to me Amanda Koss Dave Desa…" at bounding box center [422, 99] width 59 height 10
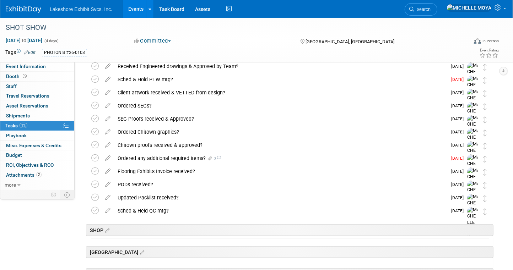
scroll to position [213, 0]
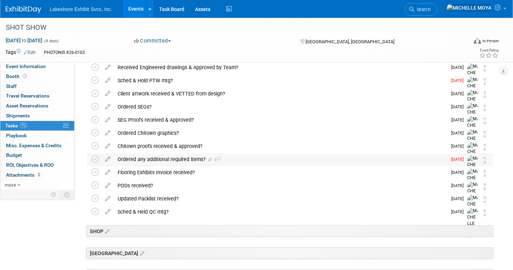
click at [185, 160] on div "Ordered any additional required items? 3" at bounding box center [280, 159] width 333 height 12
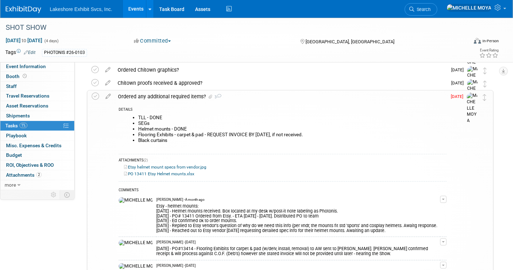
scroll to position [320, 0]
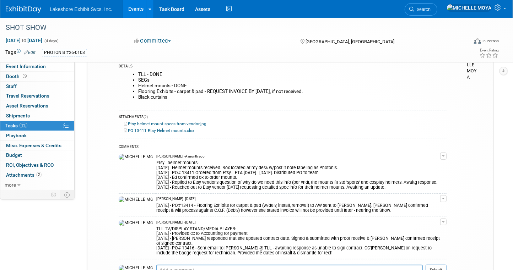
click at [137, 8] on link "Events" at bounding box center [136, 9] width 26 height 18
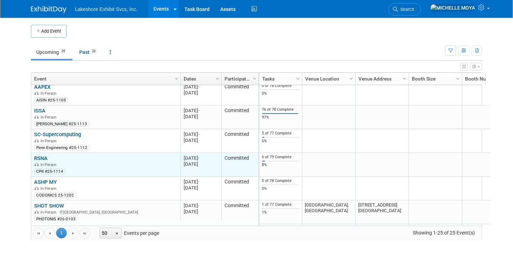
scroll to position [382, 0]
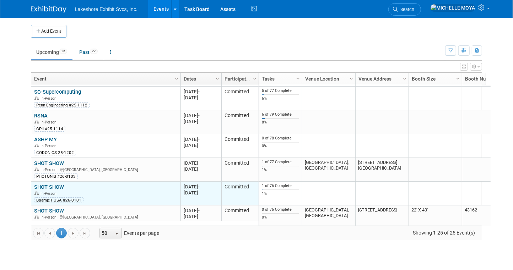
click at [52, 187] on link "SHOT SHOW" at bounding box center [49, 187] width 30 height 6
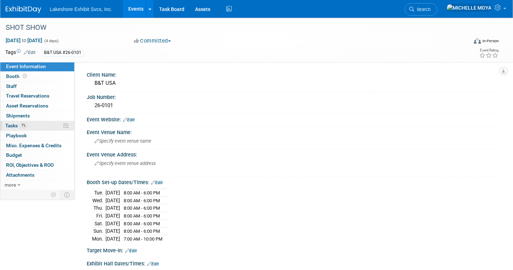
click at [45, 126] on link "1% Tasks 1%" at bounding box center [37, 126] width 74 height 10
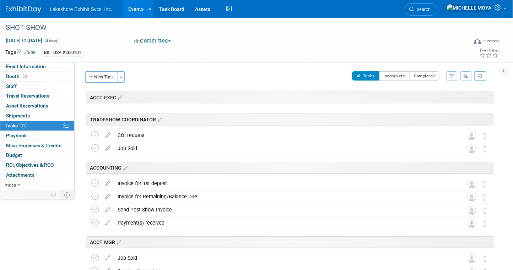
click at [450, 77] on icon "button" at bounding box center [451, 76] width 5 height 4
click at [427, 100] on select "-- Select Assignee -- All unassigned tasks Assigned to me Amanda Koss Dave Desa…" at bounding box center [422, 99] width 59 height 10
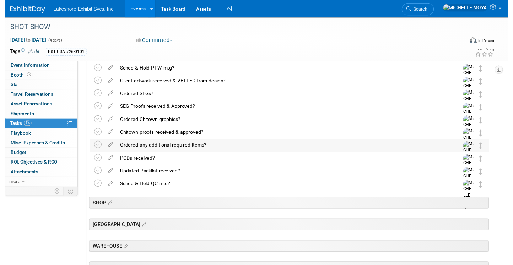
scroll to position [178, 0]
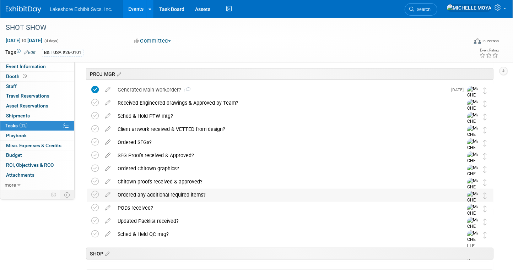
click at [175, 195] on div "Ordered any additional required items?" at bounding box center [283, 195] width 339 height 12
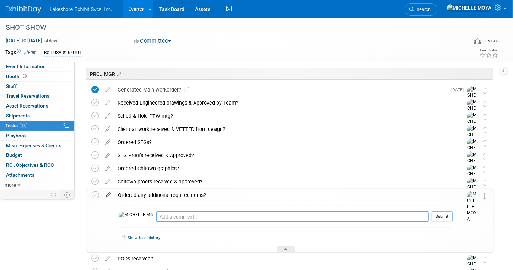
click at [108, 195] on icon at bounding box center [108, 193] width 12 height 9
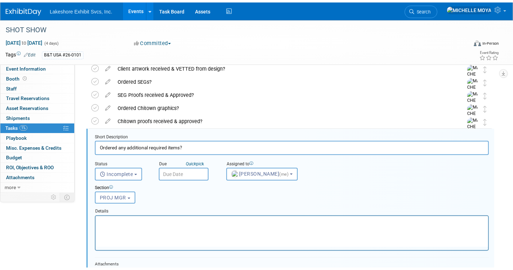
scroll to position [263, 0]
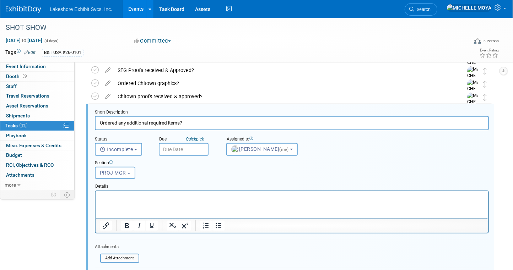
click at [155, 195] on p "Rich Text Area. Press ALT-0 for help." at bounding box center [291, 197] width 384 height 7
click at [221, 223] on icon "Bullet list" at bounding box center [218, 226] width 9 height 9
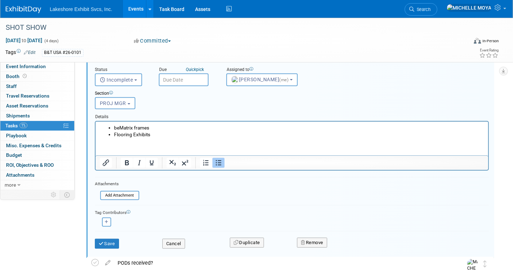
scroll to position [334, 0]
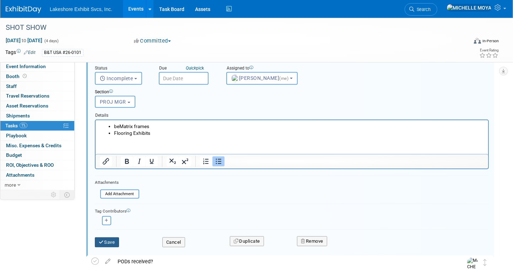
click at [115, 238] on button "Save" at bounding box center [107, 243] width 24 height 10
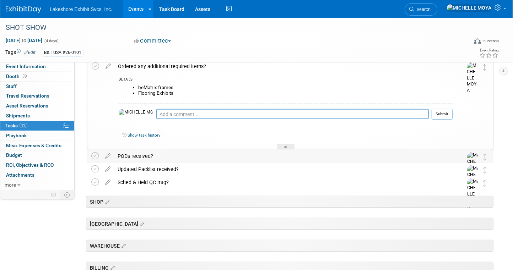
scroll to position [263, 0]
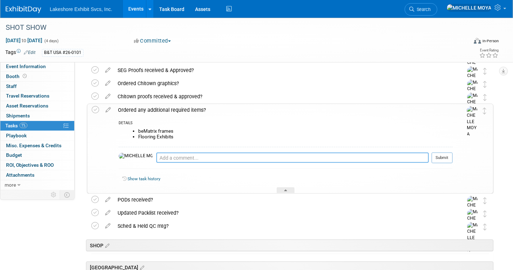
click at [156, 159] on textarea at bounding box center [292, 158] width 272 height 10
type textarea "9"
type textarea "FLOORING EXHIBITS - PO#13496"
drag, startPoint x: 448, startPoint y: 157, endPoint x: 443, endPoint y: 150, distance: 8.9
click at [448, 157] on button "Submit" at bounding box center [441, 158] width 21 height 11
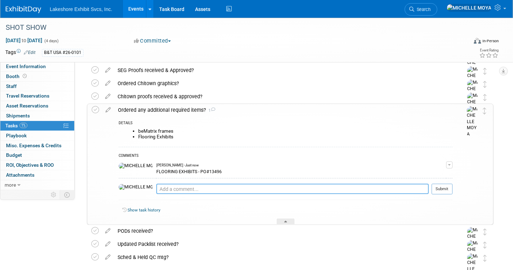
click at [163, 193] on textarea at bounding box center [292, 189] width 272 height 10
click at [447, 164] on tr "MICHELLE MOYA - Just now FLOORING EXHIBITS - PO#13496 Edit Comment Remove" at bounding box center [286, 169] width 334 height 18
click at [449, 164] on button "button" at bounding box center [449, 165] width 6 height 7
click at [435, 173] on link "Edit Comment" at bounding box center [424, 175] width 56 height 10
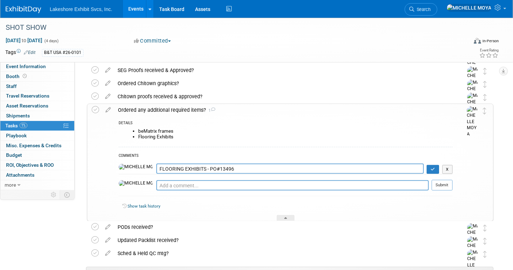
click at [220, 171] on textarea "FLOORING EXHIBITS - PO#13496" at bounding box center [289, 169] width 267 height 10
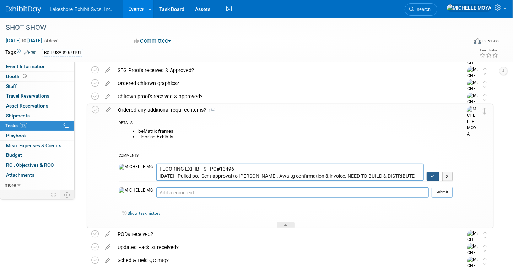
type textarea "FLOORING EXHIBITS - PO#13496 9.16.25 - Pulled po. Sent approval to Ashley. Awai…"
click at [432, 177] on icon "button" at bounding box center [432, 176] width 5 height 4
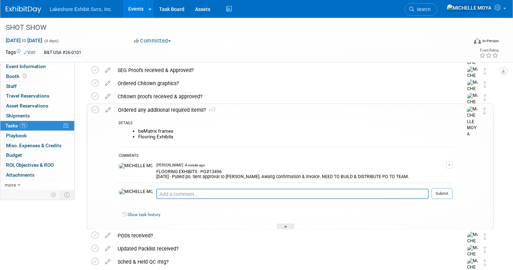
click at [450, 165] on span "button" at bounding box center [449, 164] width 3 height 1
click at [438, 174] on link "Edit Comment" at bounding box center [424, 175] width 56 height 10
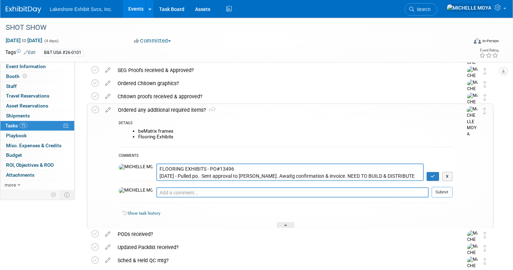
click at [252, 176] on textarea "FLOORING EXHIBITS - PO#13496 9.16.25 - Pulled po. Sent approval to Ashley. Awai…" at bounding box center [289, 172] width 267 height 17
click at [251, 176] on textarea "FLOORING EXHIBITS - PO#13496 9.16.25 - Pulled po. Sent approval to Ashley. Awai…" at bounding box center [289, 172] width 267 height 17
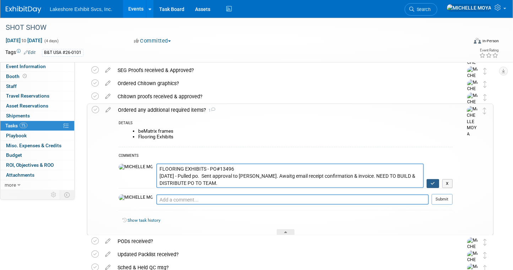
type textarea "FLOORING EXHIBITS - PO#13496 [DATE] - Pulled po. Sent approval to [PERSON_NAME]…"
click at [435, 181] on button "button" at bounding box center [432, 183] width 12 height 9
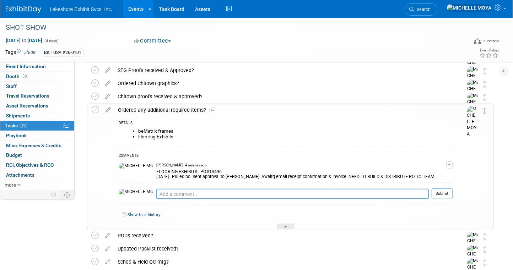
click at [135, 7] on link "Events" at bounding box center [136, 9] width 26 height 18
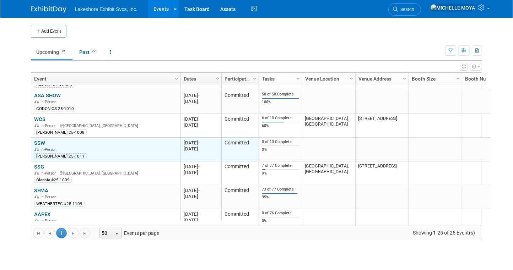
scroll to position [255, 0]
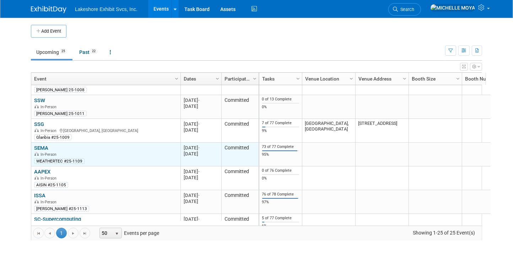
click at [39, 149] on link "SEMA" at bounding box center [41, 148] width 14 height 6
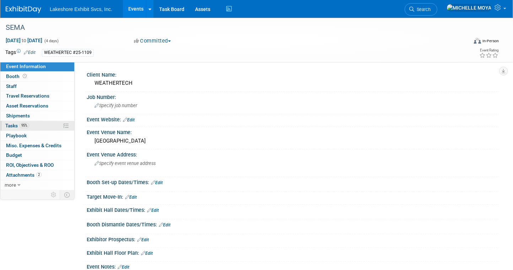
click at [38, 122] on link "95% Tasks 95%" at bounding box center [37, 126] width 74 height 10
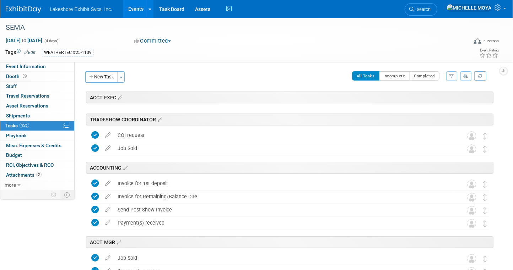
click at [450, 78] on icon "button" at bounding box center [451, 76] width 5 height 4
click at [435, 102] on select "-- Select Assignee -- All unassigned tasks Assigned to me [PERSON_NAME] [PERSON…" at bounding box center [422, 99] width 59 height 10
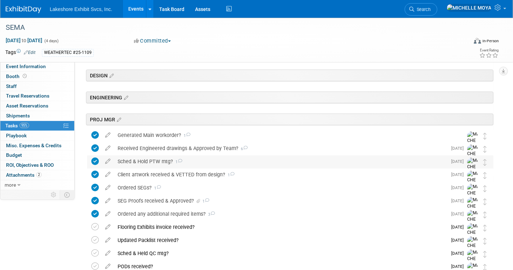
scroll to position [213, 0]
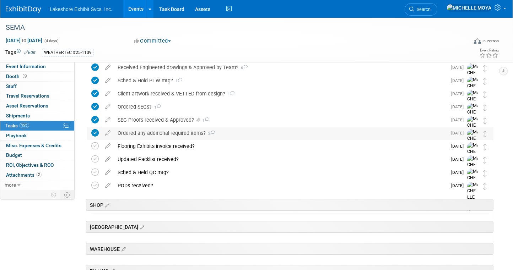
click at [175, 136] on div "Ordered any additional required items? 3" at bounding box center [280, 133] width 333 height 12
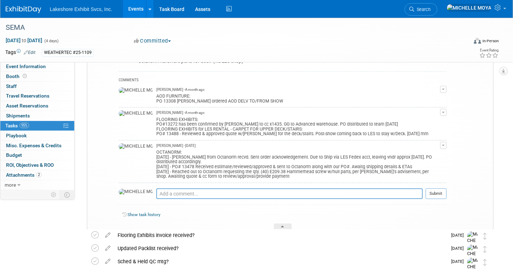
scroll to position [320, 0]
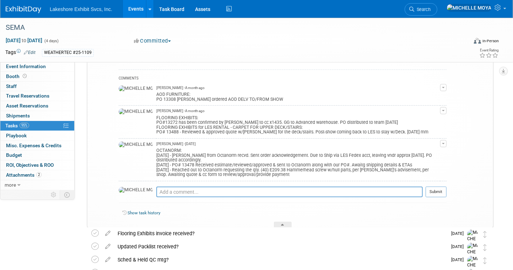
click at [443, 110] on span "button" at bounding box center [443, 110] width 3 height 1
click at [431, 119] on link "Edit Comment" at bounding box center [418, 121] width 56 height 10
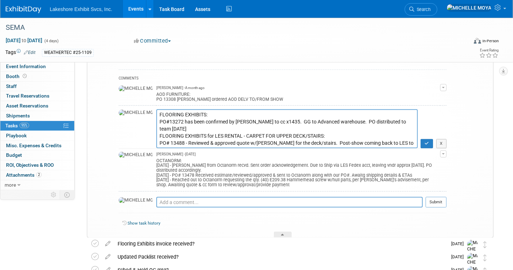
click at [287, 135] on textarea "FLOORING EXHIBITS: PO#13272 has been confirmed by Ashley chargg to cc x1435. GG…" at bounding box center [286, 128] width 261 height 39
type textarea "FLOORING EXHIBITS: PO#13272 has been confirmed by Ashley chargg to cc x1435. GG…"
click at [427, 142] on icon "button" at bounding box center [426, 143] width 5 height 4
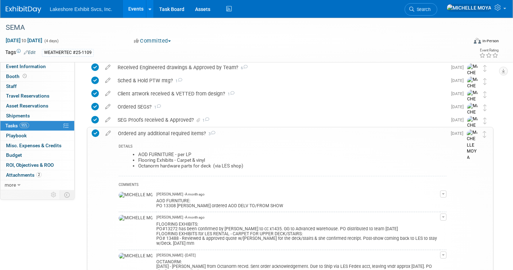
scroll to position [178, 0]
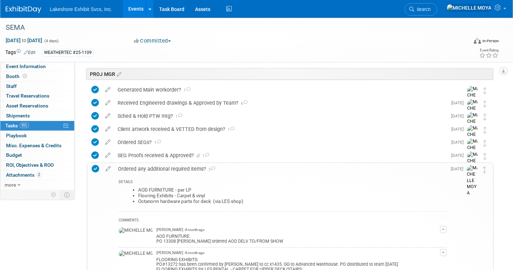
click at [190, 167] on div "Ordered any additional required items? 3" at bounding box center [280, 169] width 332 height 12
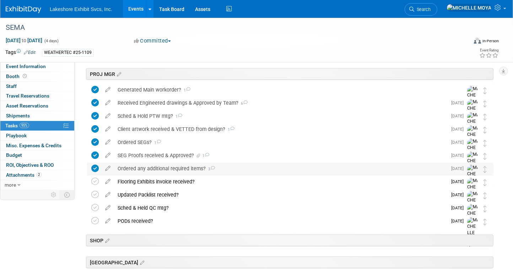
click at [182, 170] on div "Ordered any additional required items? 3" at bounding box center [280, 169] width 333 height 12
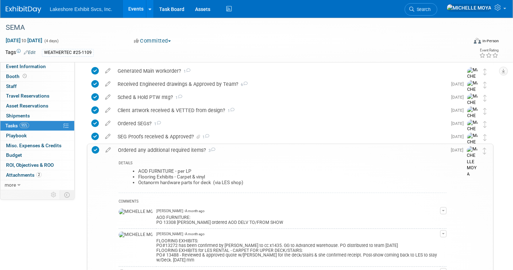
scroll to position [213, 0]
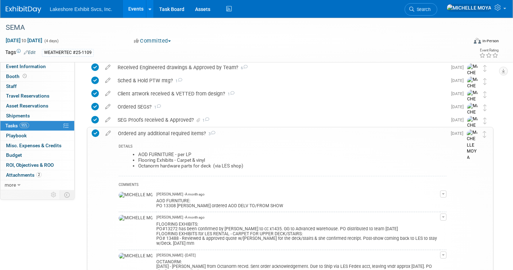
click at [173, 132] on div "Ordered any additional required items? 3" at bounding box center [280, 133] width 332 height 12
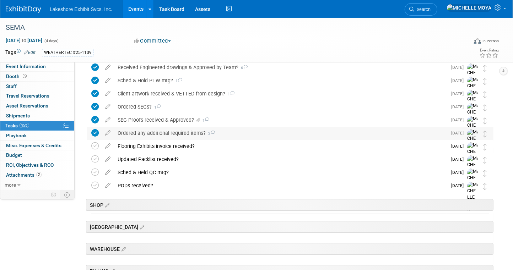
click at [160, 131] on div "Ordered any additional required items? 3" at bounding box center [280, 133] width 333 height 12
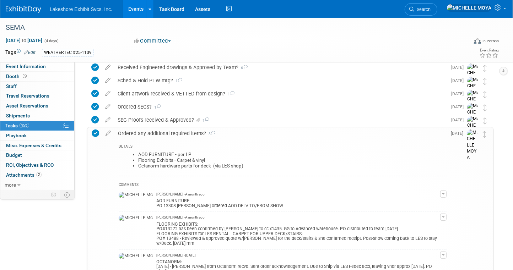
click at [160, 131] on div "Ordered any additional required items? 3" at bounding box center [280, 133] width 332 height 12
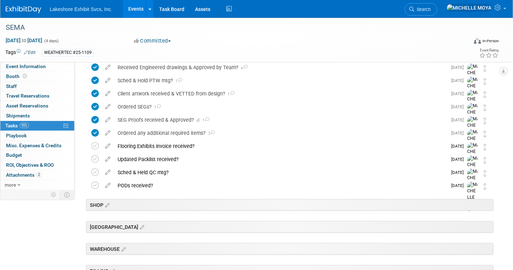
click at [136, 8] on link "Events" at bounding box center [136, 9] width 26 height 18
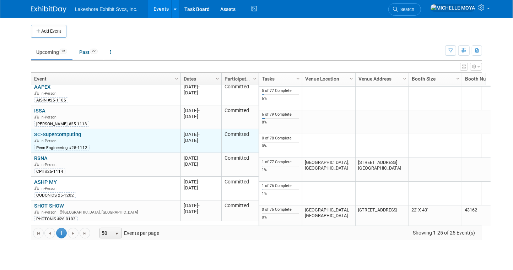
scroll to position [382, 0]
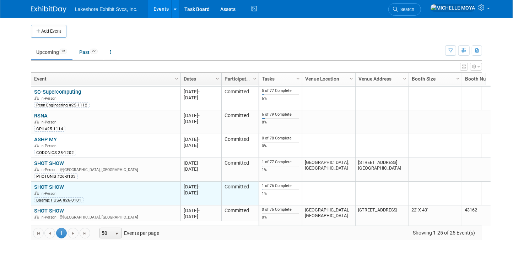
click at [52, 186] on link "SHOT SHOW" at bounding box center [49, 187] width 30 height 6
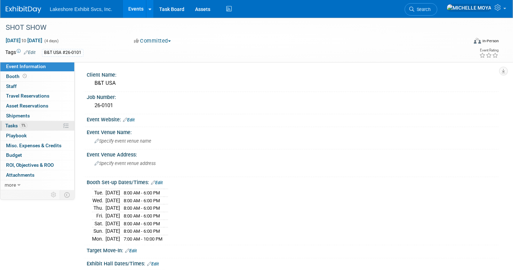
click at [48, 126] on link "1% Tasks 1%" at bounding box center [37, 126] width 74 height 10
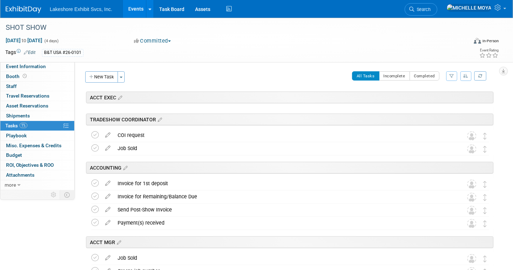
click at [451, 74] on icon "button" at bounding box center [451, 76] width 5 height 4
drag, startPoint x: 432, startPoint y: 104, endPoint x: 430, endPoint y: 97, distance: 7.8
click at [431, 104] on div "Clear Filter" at bounding box center [422, 107] width 59 height 6
drag, startPoint x: 430, startPoint y: 97, endPoint x: 428, endPoint y: 103, distance: 6.6
click at [430, 98] on select "-- Select Assignee -- All unassigned tasks Assigned to me Amanda Koss Dave Desa…" at bounding box center [422, 99] width 59 height 10
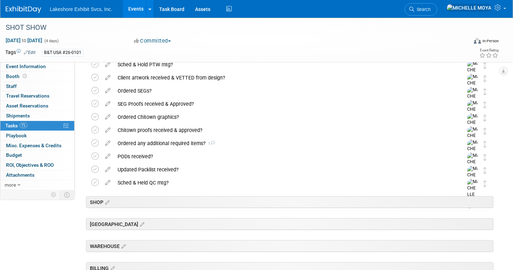
scroll to position [213, 0]
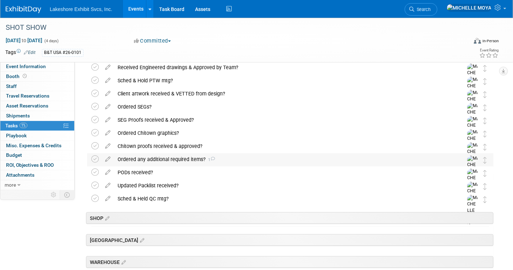
click at [190, 158] on div "Ordered any additional required items? 1" at bounding box center [283, 159] width 339 height 12
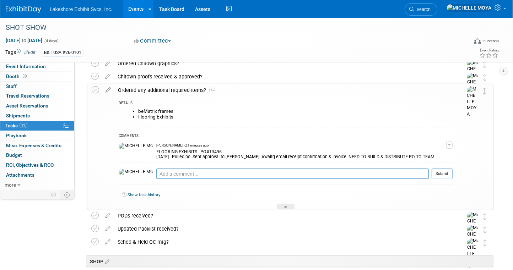
scroll to position [284, 0]
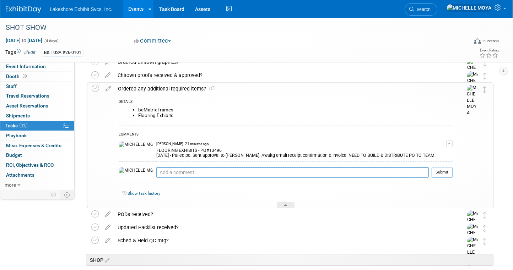
click at [451, 144] on button "button" at bounding box center [449, 143] width 6 height 7
click at [435, 155] on link "Edit Comment" at bounding box center [424, 154] width 56 height 10
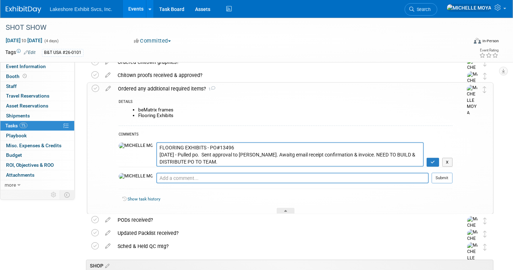
drag, startPoint x: 366, startPoint y: 155, endPoint x: 333, endPoint y: 152, distance: 33.8
click at [332, 153] on textarea "FLOORING EXHIBITS - PO#13496 9.16.25 - Pulled po. Sent approval to Ashley. Awai…" at bounding box center [289, 154] width 267 height 24
type textarea "FLOORING EXHIBITS - PO#13496 9.16.25 - Pulled po. Sent approval to Ashley. Awai…"
click at [432, 158] on button "button" at bounding box center [432, 162] width 12 height 9
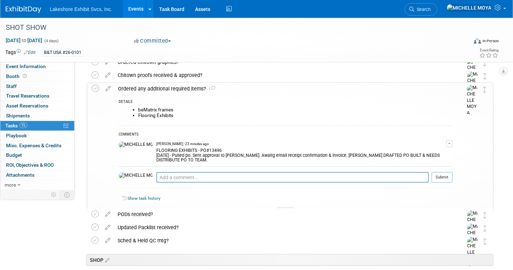
click at [190, 88] on div "Ordered any additional required items? 1" at bounding box center [283, 89] width 338 height 12
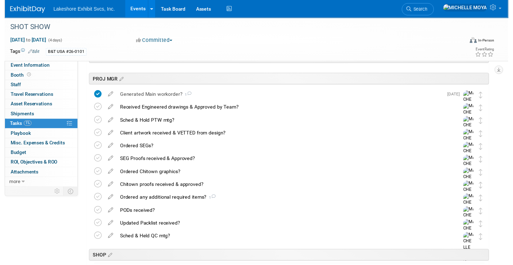
scroll to position [213, 0]
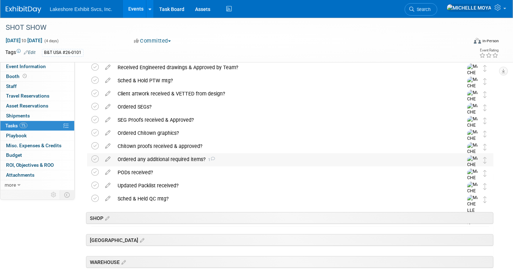
click at [189, 158] on div "Ordered any additional required items? 1" at bounding box center [283, 159] width 339 height 12
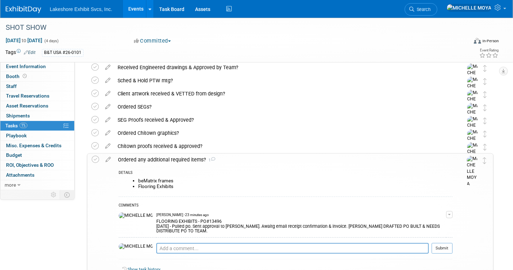
click at [109, 160] on icon at bounding box center [108, 158] width 12 height 9
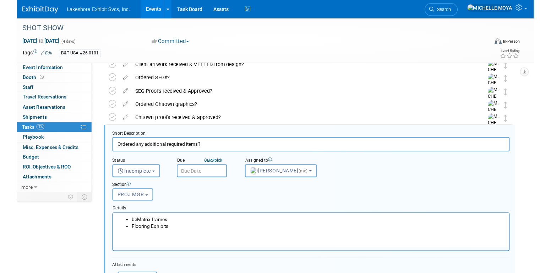
scroll to position [263, 0]
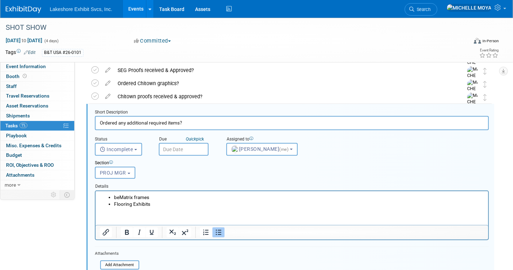
click at [170, 203] on li "Flooring Exhibits" at bounding box center [299, 204] width 370 height 7
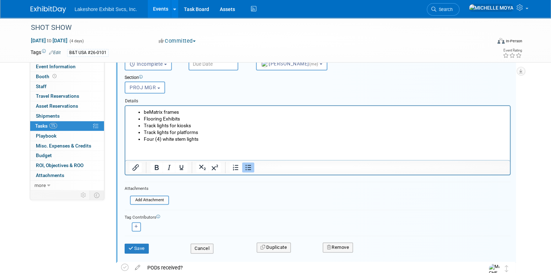
scroll to position [369, 0]
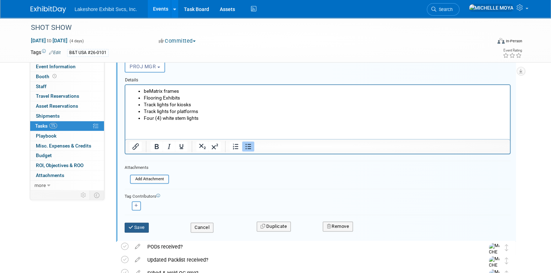
click at [136, 226] on button "Save" at bounding box center [137, 227] width 24 height 10
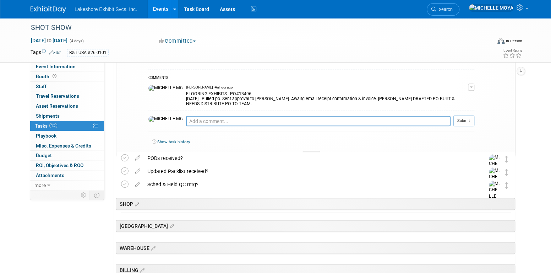
click at [472, 84] on button "button" at bounding box center [471, 86] width 6 height 7
click at [463, 97] on link "Edit Comment" at bounding box center [446, 97] width 56 height 10
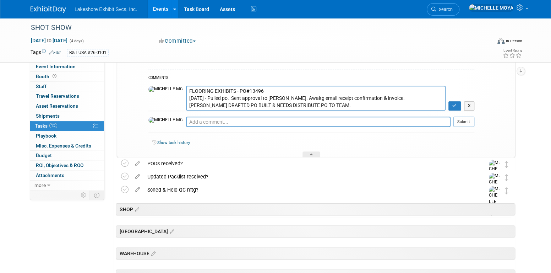
drag, startPoint x: 337, startPoint y: 98, endPoint x: 261, endPoint y: 95, distance: 76.0
click at [261, 95] on textarea "FLOORING EXHIBITS - PO#13496 9.16.25 - Pulled po. Sent approval to Ashley. Awai…" at bounding box center [316, 98] width 260 height 24
type textarea "FLOORING EXHIBITS - PO#13496 9.16.25 - Pulled po. Sent approval to Ashley, whic…"
click at [452, 107] on icon "button" at bounding box center [454, 105] width 5 height 4
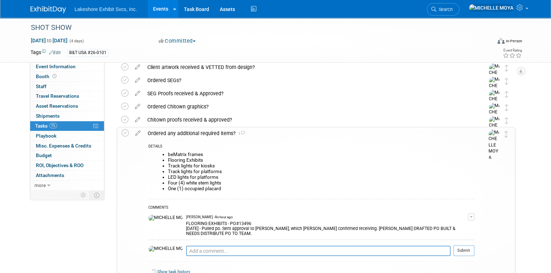
scroll to position [227, 0]
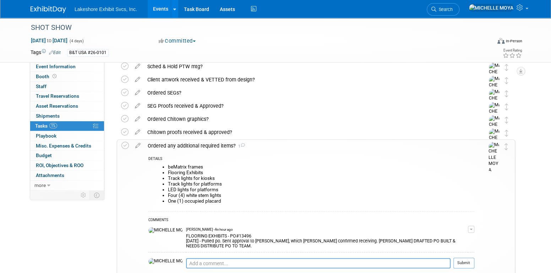
click at [210, 149] on div "Ordered any additional required items? 1" at bounding box center [309, 146] width 330 height 12
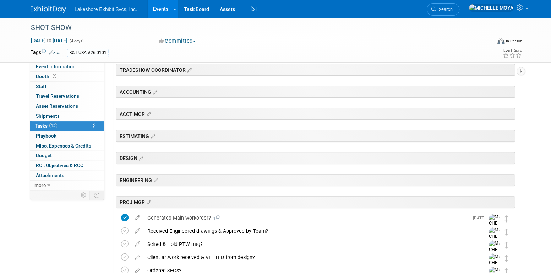
scroll to position [0, 0]
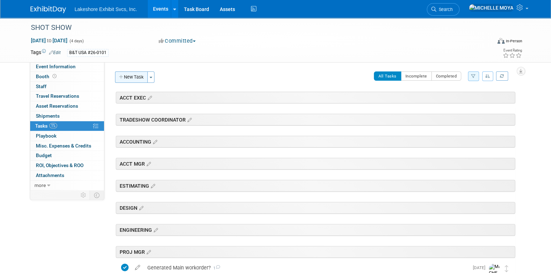
drag, startPoint x: 135, startPoint y: 70, endPoint x: 136, endPoint y: 73, distance: 4.0
click at [135, 70] on div "Client Name: B&T USA Job Number: 26-0101 Event Website: Edit Event Venue Name: …" at bounding box center [312, 125] width 416 height 127
click at [136, 75] on button "New Task" at bounding box center [131, 76] width 33 height 11
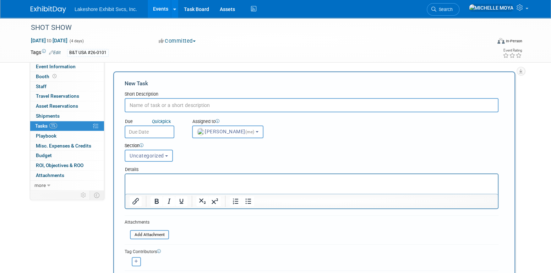
click at [171, 106] on input "text" at bounding box center [312, 105] width 374 height 14
type input "F"
type input "i"
type input "Invoice from FLOORING EXHIBITS received?"
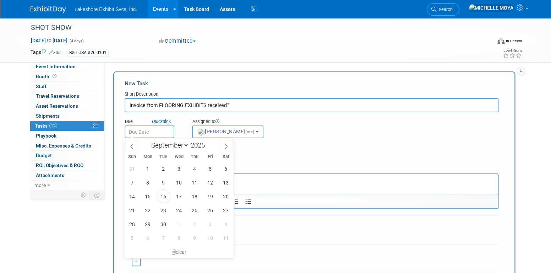
click at [161, 132] on input "text" at bounding box center [150, 131] width 50 height 13
click at [185, 146] on select "January February March April May June July August September October November De…" at bounding box center [168, 145] width 41 height 9
select select "11"
click at [148, 141] on select "January February March April May June July August September October November De…" at bounding box center [168, 145] width 41 height 9
click at [180, 171] on span "3" at bounding box center [179, 169] width 14 height 14
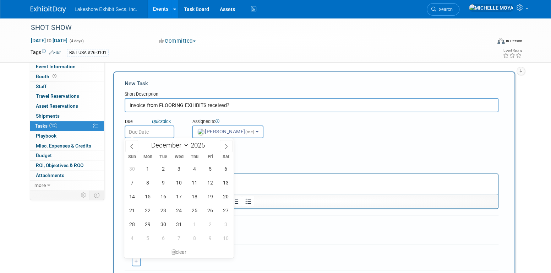
type input "[DATE]"
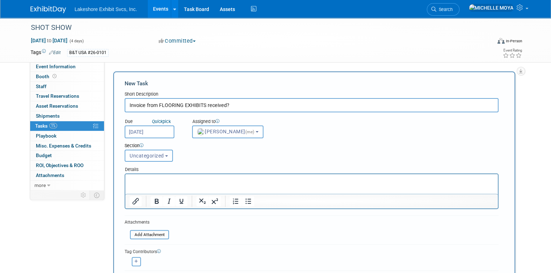
click at [165, 155] on b "button" at bounding box center [166, 155] width 3 height 1
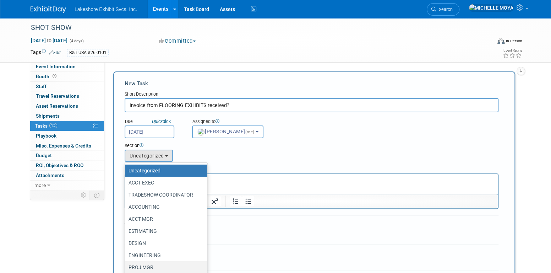
click at [158, 267] on label "PROJ MGR" at bounding box center [165, 266] width 72 height 9
click at [126, 267] on input "PROJ MGR" at bounding box center [123, 267] width 5 height 5
select select "11274313"
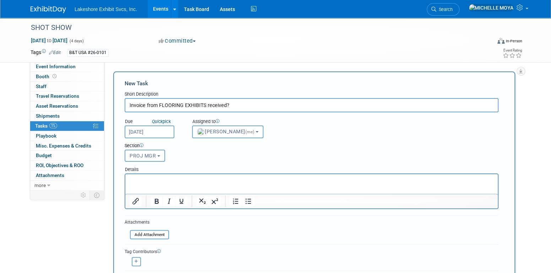
scroll to position [36, 0]
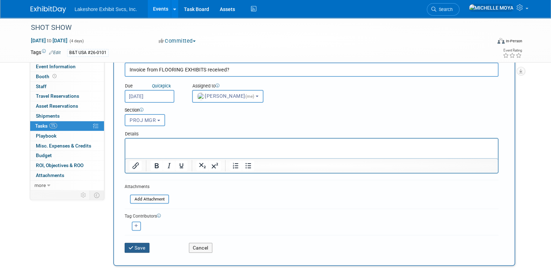
click at [146, 245] on button "Save" at bounding box center [137, 247] width 25 height 10
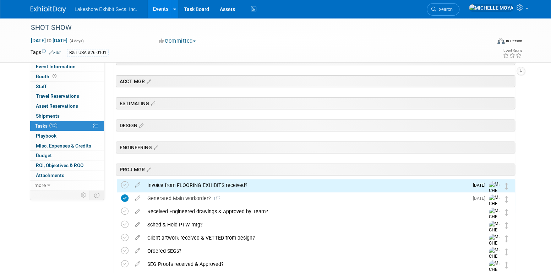
scroll to position [178, 0]
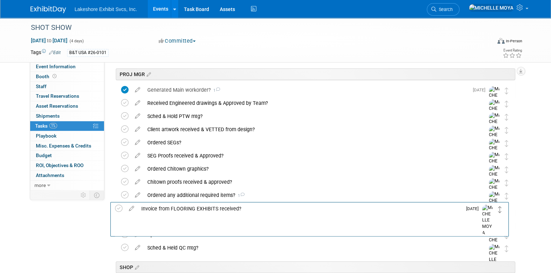
drag, startPoint x: 508, startPoint y: 88, endPoint x: 501, endPoint y: 207, distance: 118.7
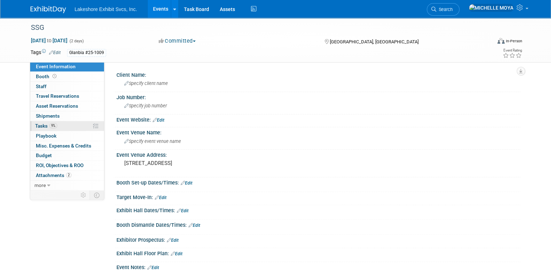
click at [49, 125] on span "Tasks 9%" at bounding box center [46, 126] width 22 height 6
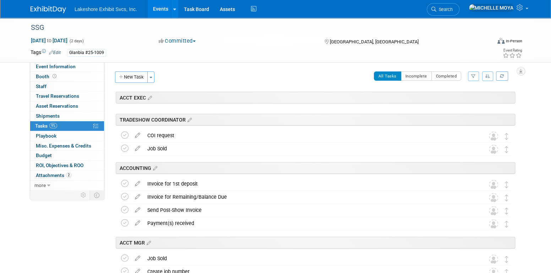
click at [474, 75] on icon "button" at bounding box center [473, 76] width 5 height 4
click at [454, 94] on select "-- Select Assignee -- All unassigned tasks Assigned to me Amanda Koss Dave Desa…" at bounding box center [444, 99] width 59 height 10
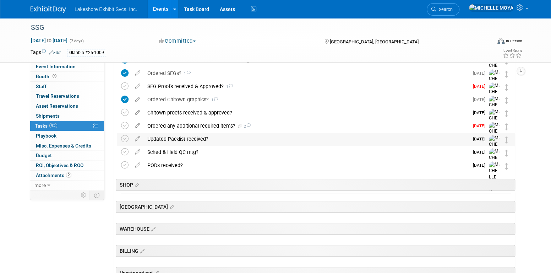
scroll to position [213, 0]
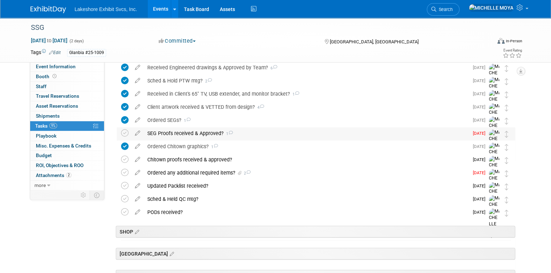
click at [195, 133] on div "SEG Proofs received & Approved? 1" at bounding box center [306, 133] width 325 height 12
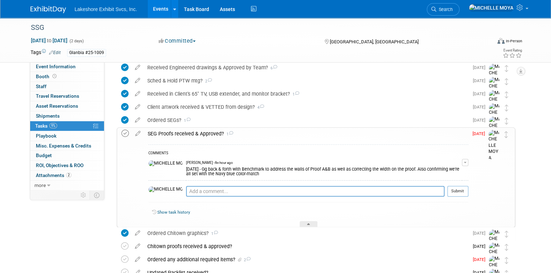
click at [127, 132] on icon at bounding box center [124, 133] width 7 height 7
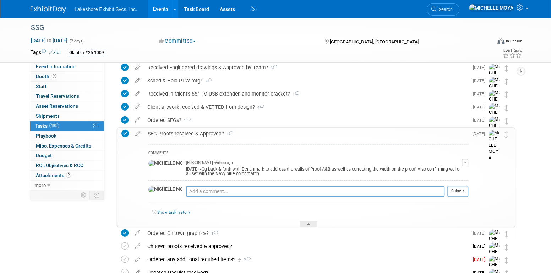
click at [466, 162] on span "button" at bounding box center [465, 162] width 3 height 1
click at [458, 169] on link "Edit Comment" at bounding box center [440, 173] width 56 height 10
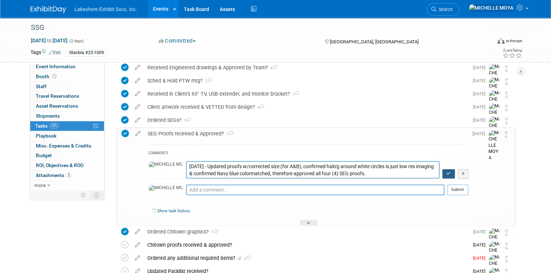
type textarea "9.16.25 - Updated proofs w/corrected size (for A&B), confirmed halo'g around wh…"
click at [448, 173] on button "button" at bounding box center [448, 173] width 12 height 9
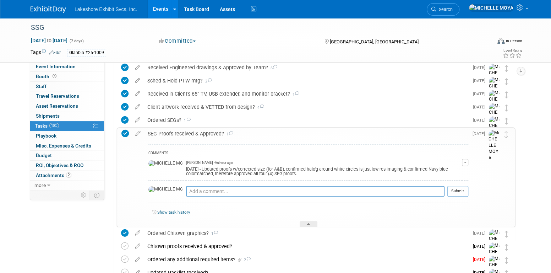
click at [207, 133] on div "SEG Proofs received & Approved? 1" at bounding box center [306, 133] width 324 height 12
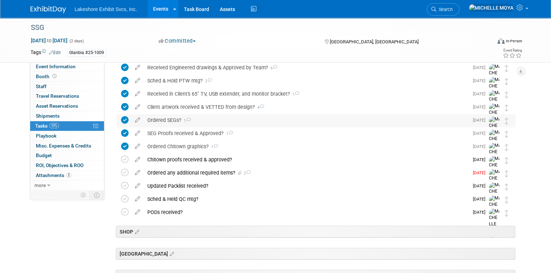
click at [172, 120] on div "Ordered SEGs? 1" at bounding box center [306, 120] width 325 height 12
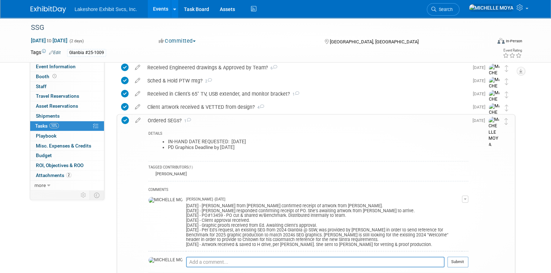
click at [172, 120] on div "Ordered SEGs? 1" at bounding box center [306, 120] width 324 height 12
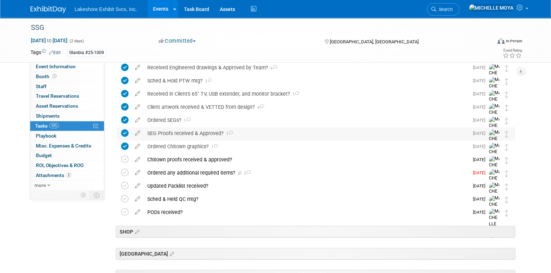
click at [179, 131] on div "SEG Proofs received & Approved? 1" at bounding box center [306, 133] width 325 height 12
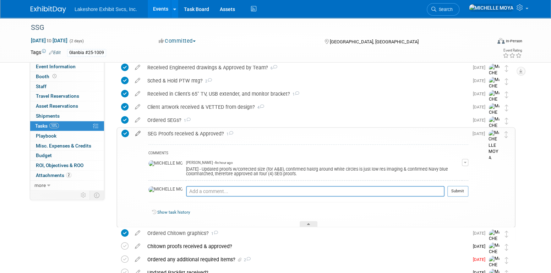
click at [138, 134] on icon at bounding box center [138, 131] width 12 height 9
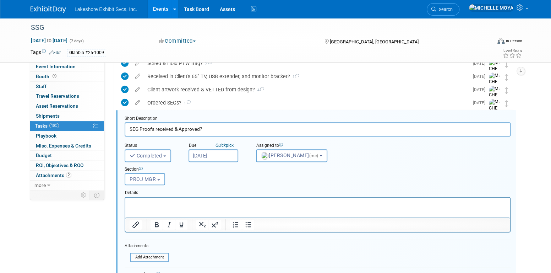
scroll to position [236, 0]
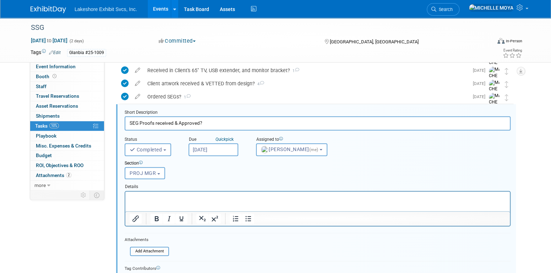
click at [224, 194] on p "Rich Text Area. Press ALT-0 for help." at bounding box center [318, 197] width 376 height 7
click at [249, 215] on icon "Bullet list" at bounding box center [248, 217] width 6 height 5
click at [175, 85] on div "Client artwork received & VETTED from design? 4" at bounding box center [306, 83] width 325 height 12
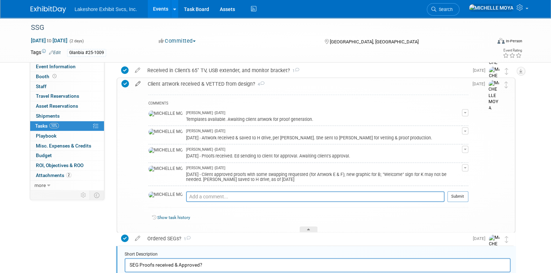
click at [136, 83] on icon at bounding box center [138, 82] width 12 height 9
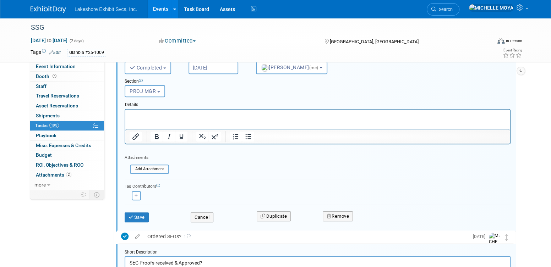
scroll to position [316, 0]
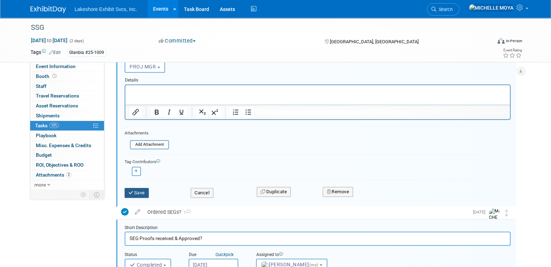
click at [140, 190] on button "Save" at bounding box center [137, 193] width 24 height 10
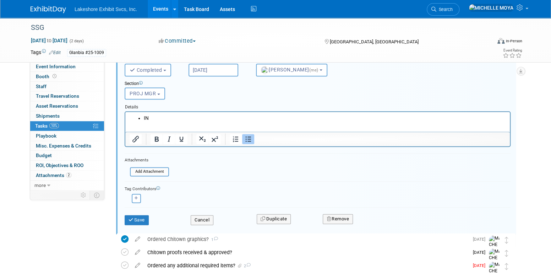
scroll to position [458, 0]
click at [138, 216] on button "Save" at bounding box center [137, 219] width 24 height 10
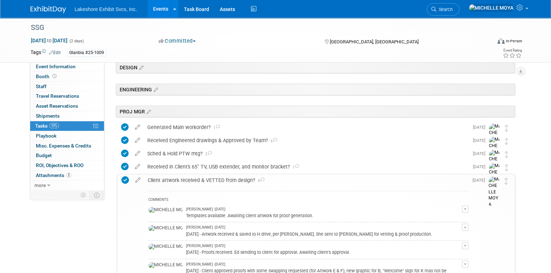
scroll to position [103, 0]
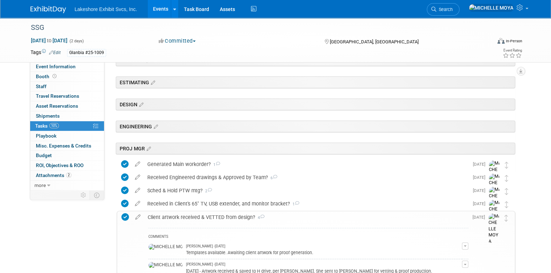
click at [159, 215] on div "Client artwork received & VETTED from design? 4" at bounding box center [306, 217] width 324 height 12
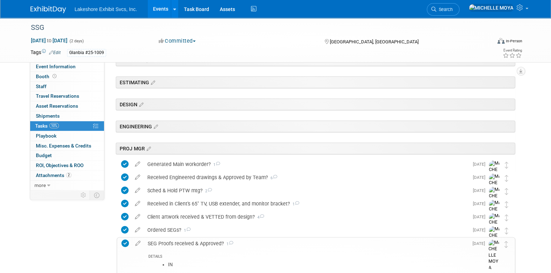
click at [163, 216] on div "Client artwork received & VETTED from design? 4" at bounding box center [306, 217] width 325 height 12
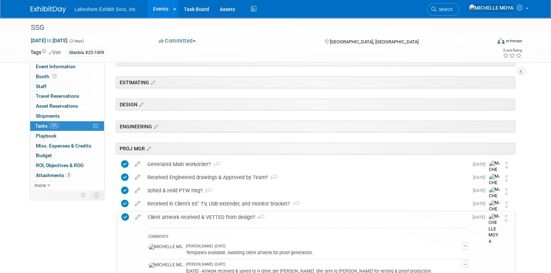
click at [163, 216] on div "Client artwork received & VETTED from design? 4" at bounding box center [306, 217] width 324 height 12
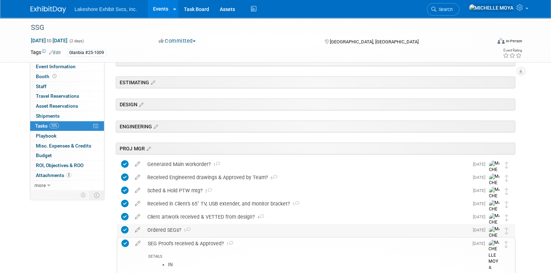
click at [164, 225] on div "Ordered SEGs? 1" at bounding box center [306, 230] width 325 height 12
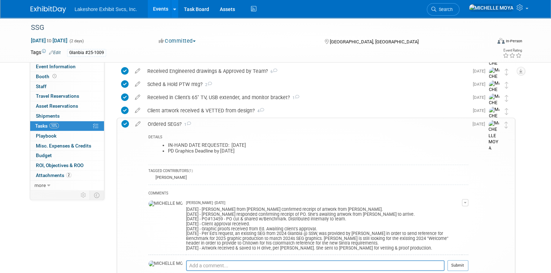
scroll to position [210, 0]
click at [138, 123] on icon at bounding box center [138, 122] width 12 height 9
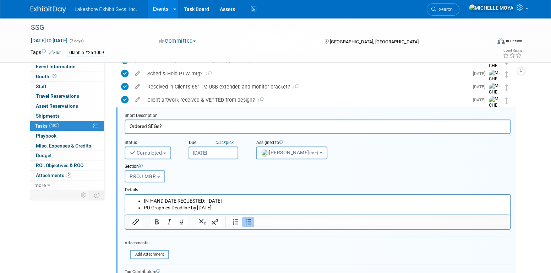
scroll to position [223, 0]
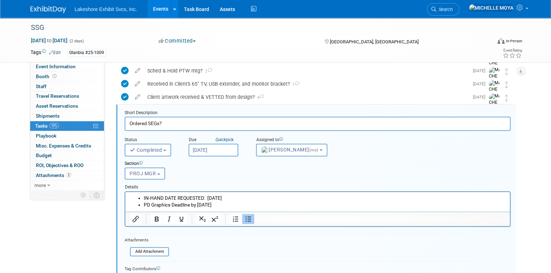
drag, startPoint x: 245, startPoint y: 207, endPoint x: 140, endPoint y: 198, distance: 106.1
click at [140, 198] on ul "IN-HAND DATE REQUESTED: Mon. 09.29.25 PD Graphics Deadline by Tues. 10.14.25" at bounding box center [318, 200] width 376 height 13
copy ul "IN-HAND DATE REQUESTED: Mon. 09.29.25 PD Graphics Deadline by Tues. 10.14.25"
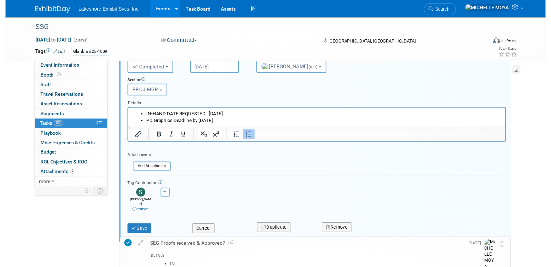
scroll to position [329, 0]
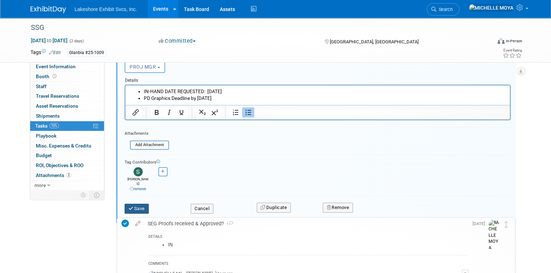
click at [145, 203] on button "Save" at bounding box center [137, 208] width 24 height 10
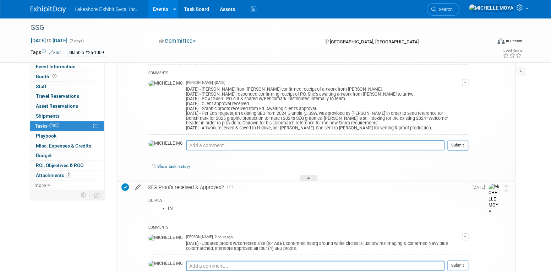
click at [139, 185] on icon at bounding box center [138, 185] width 12 height 9
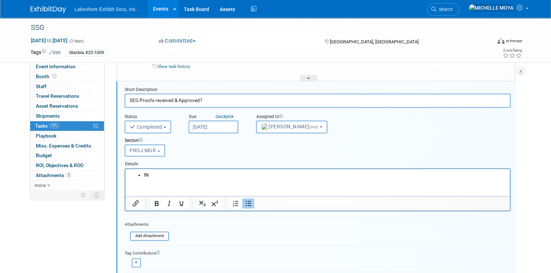
scroll to position [442, 0]
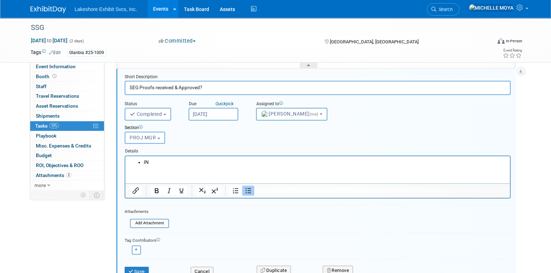
click at [169, 158] on html "IN" at bounding box center [317, 160] width 384 height 10
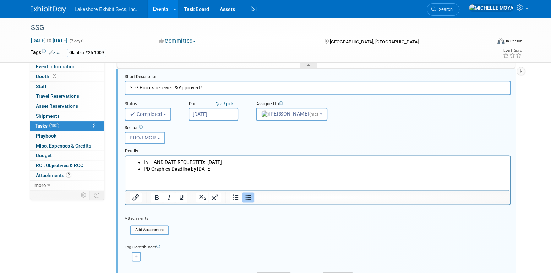
click at [256, 172] on html "IN-HAND DATE REQUESTED: Mon. 09.29.25 PD Graphics Deadline by Tues. 10.14.25" at bounding box center [317, 163] width 384 height 16
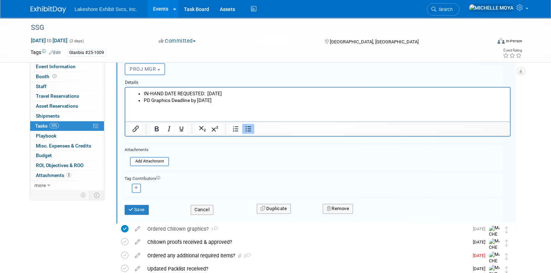
scroll to position [513, 0]
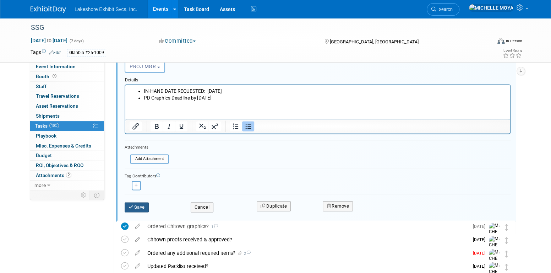
click at [142, 204] on button "Save" at bounding box center [137, 207] width 24 height 10
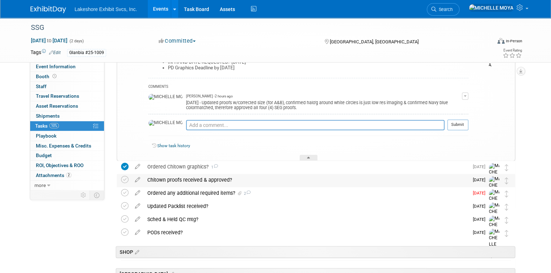
scroll to position [371, 0]
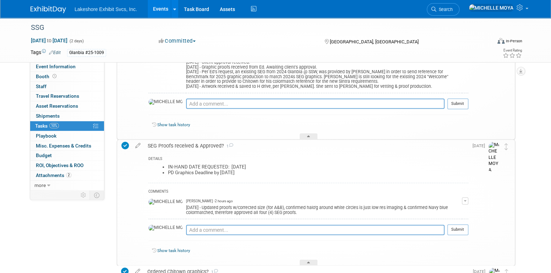
click at [197, 144] on div "SEG Proofs received & Approved? 1" at bounding box center [306, 146] width 324 height 12
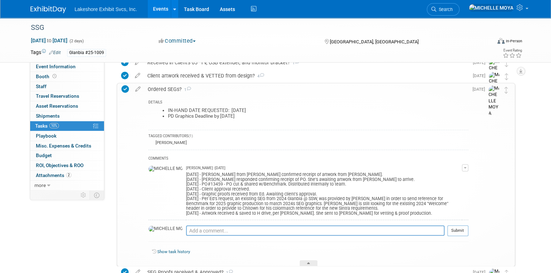
scroll to position [229, 0]
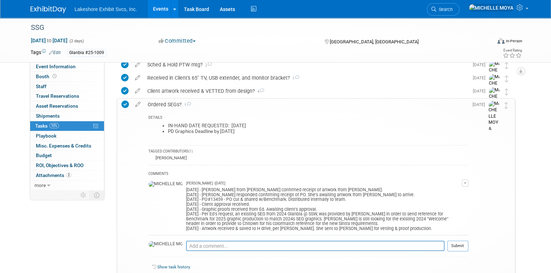
click at [169, 104] on div "Ordered SEGs? 1" at bounding box center [306, 104] width 324 height 12
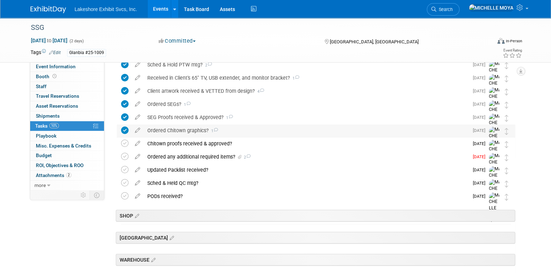
click at [189, 132] on div "Ordered Chitown graphics? 1" at bounding box center [306, 130] width 325 height 12
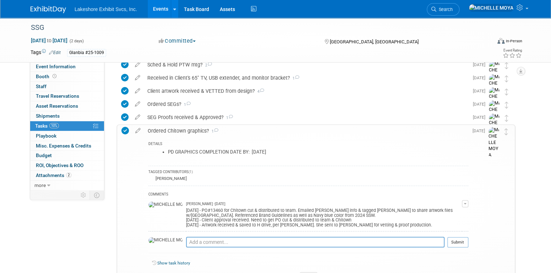
click at [189, 132] on div "Ordered Chitown graphics? 1" at bounding box center [306, 131] width 324 height 12
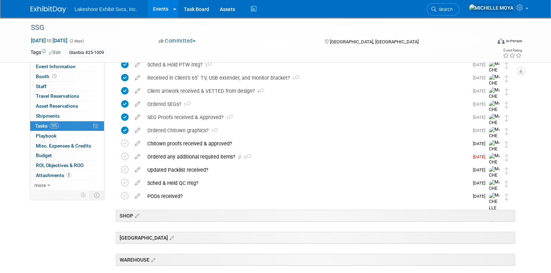
click at [158, 10] on link "Events" at bounding box center [161, 9] width 26 height 18
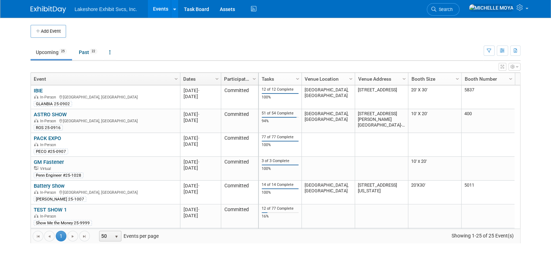
click at [163, 10] on link "Events" at bounding box center [161, 9] width 26 height 18
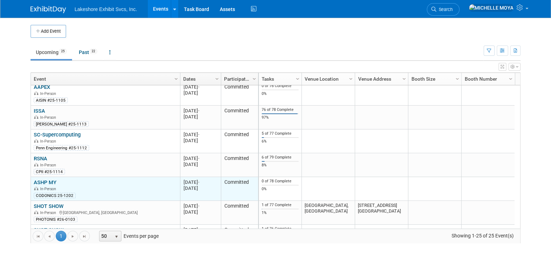
scroll to position [382, 0]
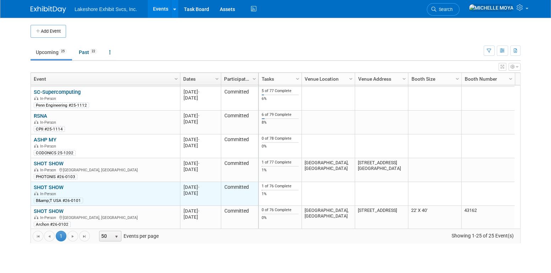
click at [57, 184] on link "SHOT SHOW" at bounding box center [49, 187] width 30 height 6
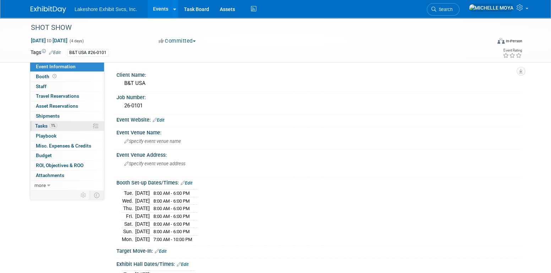
click at [69, 126] on link "1% Tasks 1%" at bounding box center [67, 126] width 74 height 10
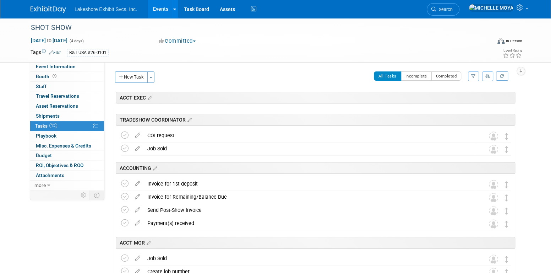
drag, startPoint x: 471, startPoint y: 78, endPoint x: 466, endPoint y: 84, distance: 8.1
click at [471, 77] on icon "button" at bounding box center [473, 76] width 5 height 4
click at [459, 99] on select "-- Select Assignee -- All unassigned tasks Assigned to me [PERSON_NAME] [PERSON…" at bounding box center [444, 99] width 59 height 10
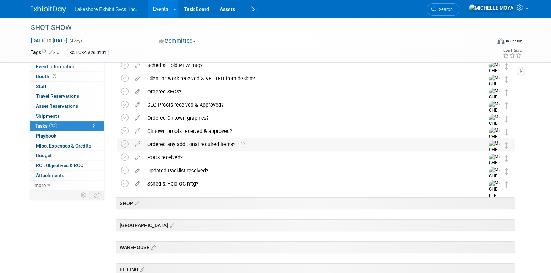
click at [215, 144] on div "SHOT SHOW [DATE] to [DATE] (Going) TRADESHOW COORDINATOR ACCOUNTING ACCT MGR ES…" at bounding box center [314, 90] width 402 height 422
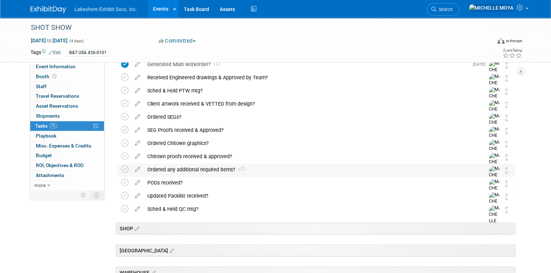
scroll to position [193, 0]
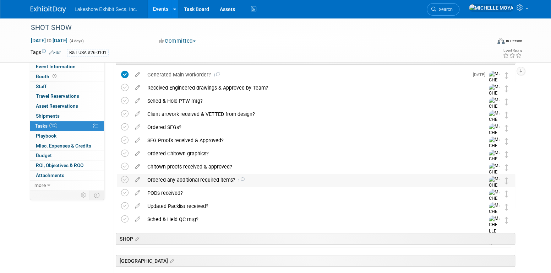
click at [219, 178] on div "Ordered any additional required items? 1" at bounding box center [309, 180] width 331 height 12
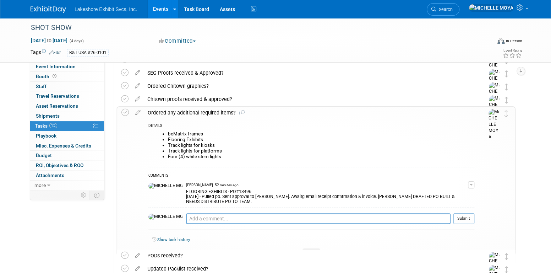
scroll to position [264, 0]
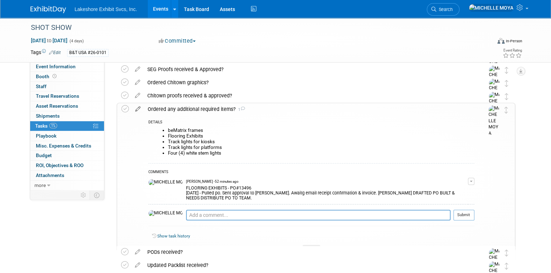
click at [137, 110] on icon at bounding box center [138, 107] width 12 height 9
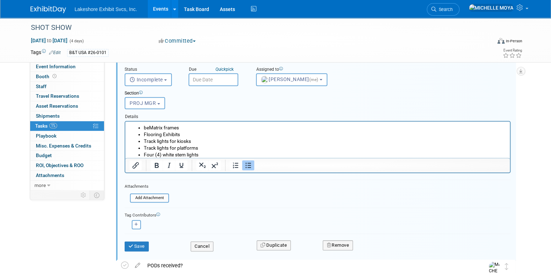
scroll to position [334, 0]
click at [210, 153] on li "Four (4) white stem lights" at bounding box center [325, 153] width 362 height 7
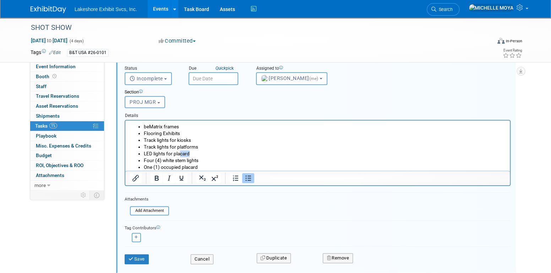
drag, startPoint x: 191, startPoint y: 153, endPoint x: 181, endPoint y: 153, distance: 9.6
click at [181, 153] on li "LED lights for placard" at bounding box center [325, 153] width 362 height 7
click at [143, 257] on button "Save" at bounding box center [137, 259] width 24 height 10
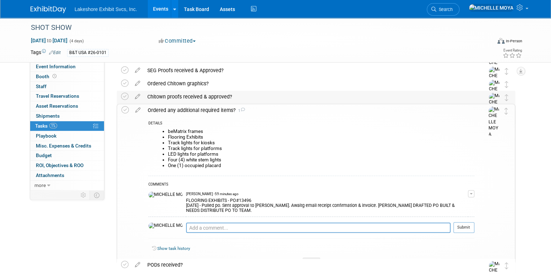
scroll to position [298, 0]
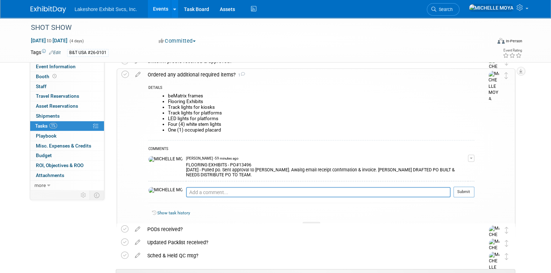
click at [162, 12] on link "Events" at bounding box center [161, 9] width 26 height 18
